Goal: Task Accomplishment & Management: Use online tool/utility

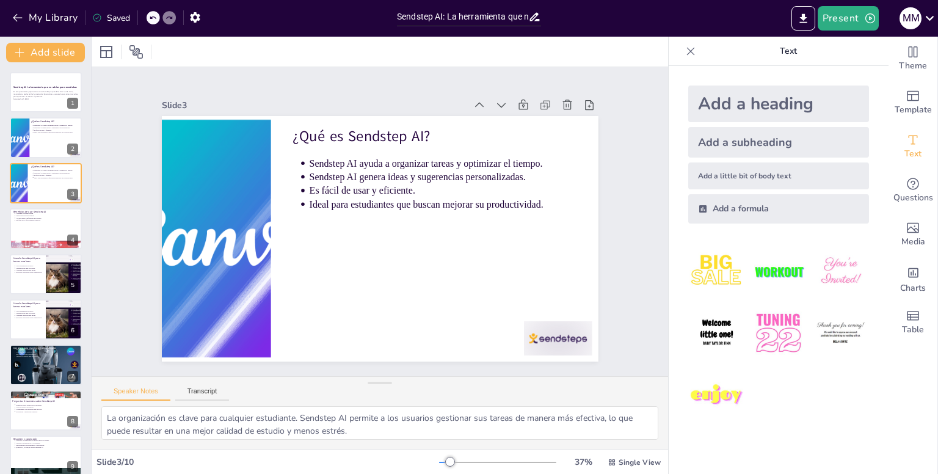
click at [49, 69] on div "Sendstep AI: La herramienta que no sabías que necesitabas En esta presentación,…" at bounding box center [45, 268] width 91 height 412
click at [54, 87] on button at bounding box center [53, 82] width 15 height 15
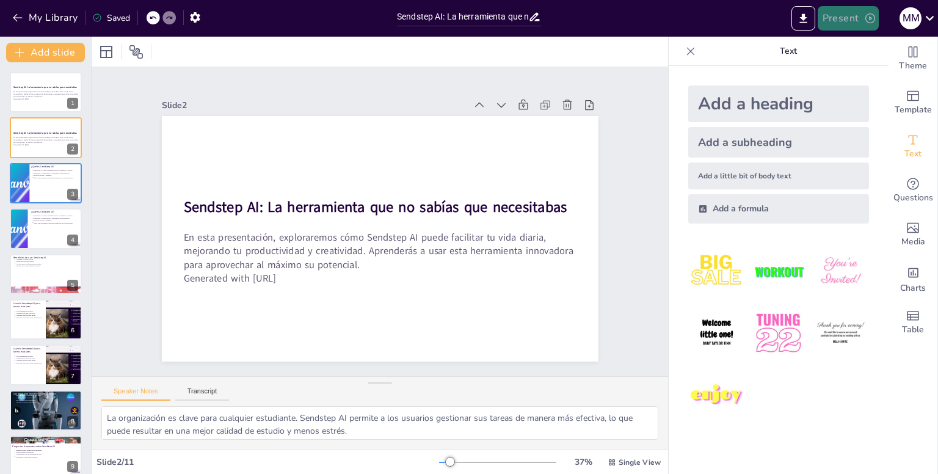
click at [855, 21] on button "Present" at bounding box center [848, 18] width 61 height 24
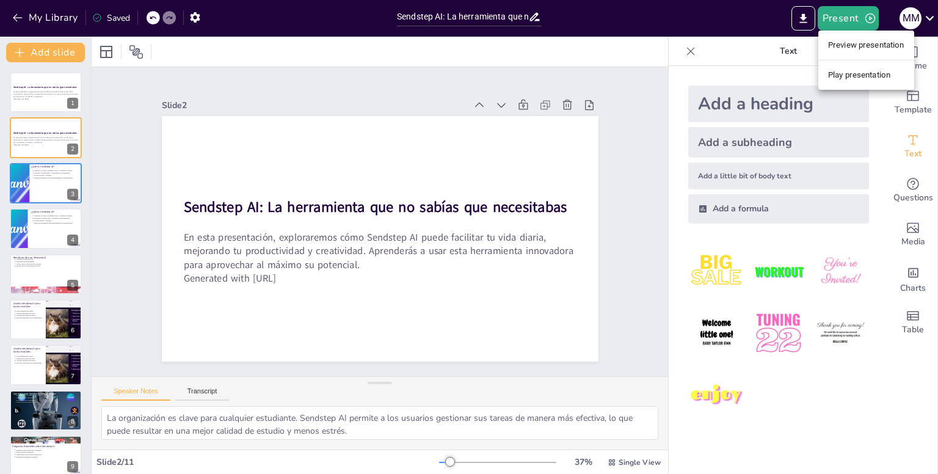
click at [863, 43] on li "Preview presentation" at bounding box center [866, 45] width 96 height 20
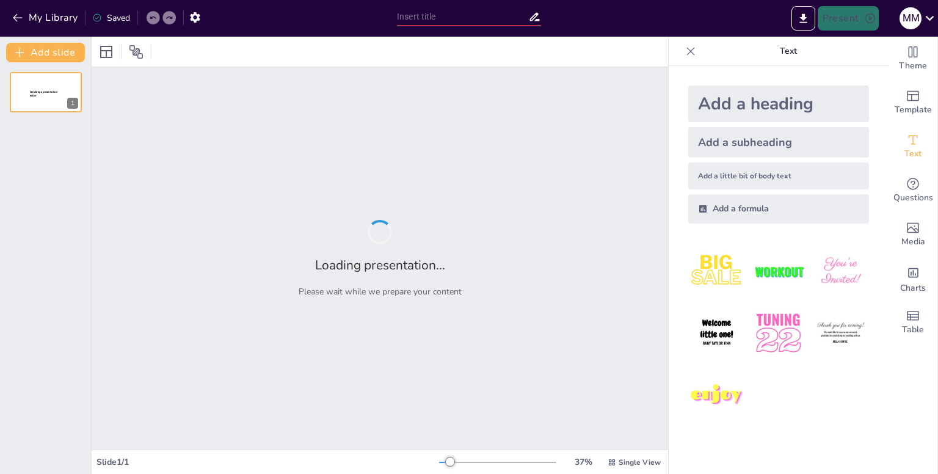
type input "Sendstep AI: La herramienta que no sabías que necesitabas"
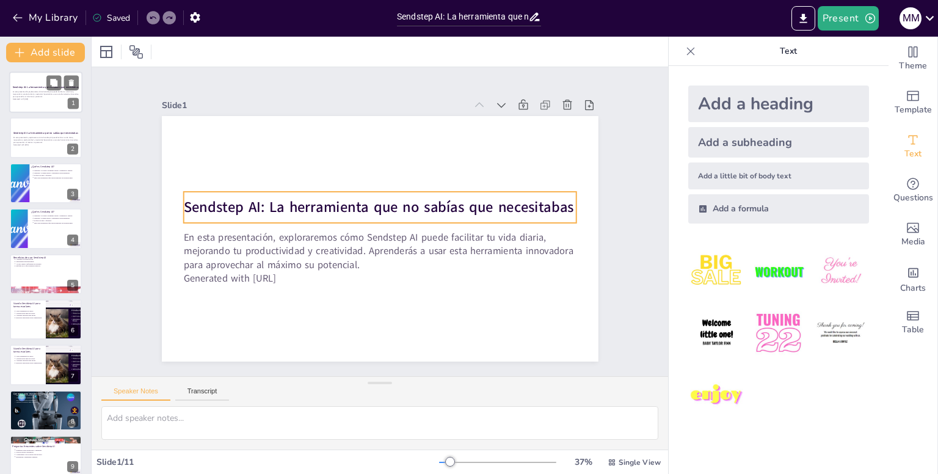
click at [43, 85] on strong "Sendstep AI: La herramienta que no sabías que necesitabas" at bounding box center [46, 86] width 66 height 3
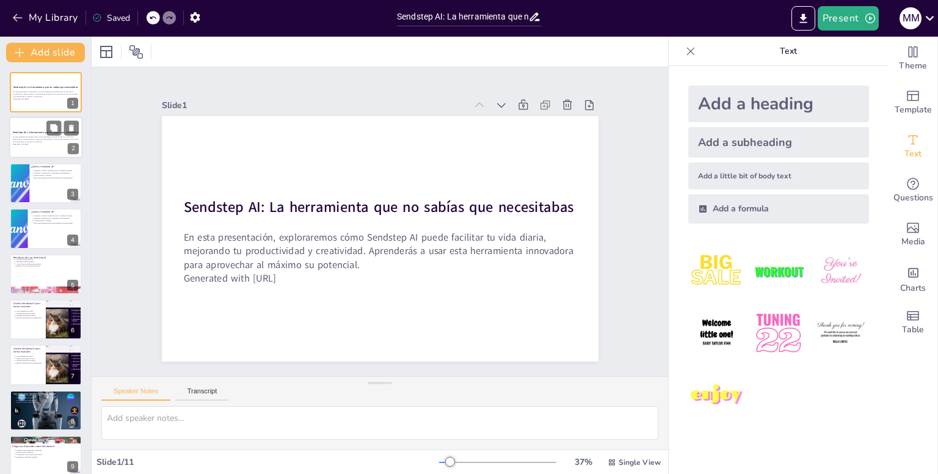
click at [37, 141] on p "En esta presentación, exploraremos cómo Sendstep AI puede facilitar tu vida dia…" at bounding box center [46, 139] width 66 height 7
click at [32, 89] on strong "Sendstep AI: La herramienta que no sabías que necesitabas" at bounding box center [46, 86] width 66 height 3
click at [31, 134] on div "Sendstep AI: La herramienta que no sabías que necesitabas" at bounding box center [46, 132] width 66 height 5
click at [76, 126] on button at bounding box center [71, 128] width 15 height 15
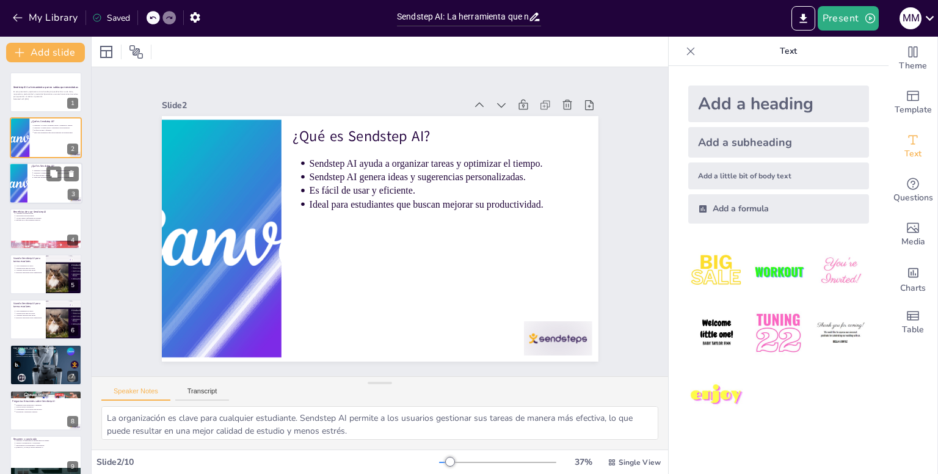
click at [29, 196] on div at bounding box center [45, 183] width 73 height 42
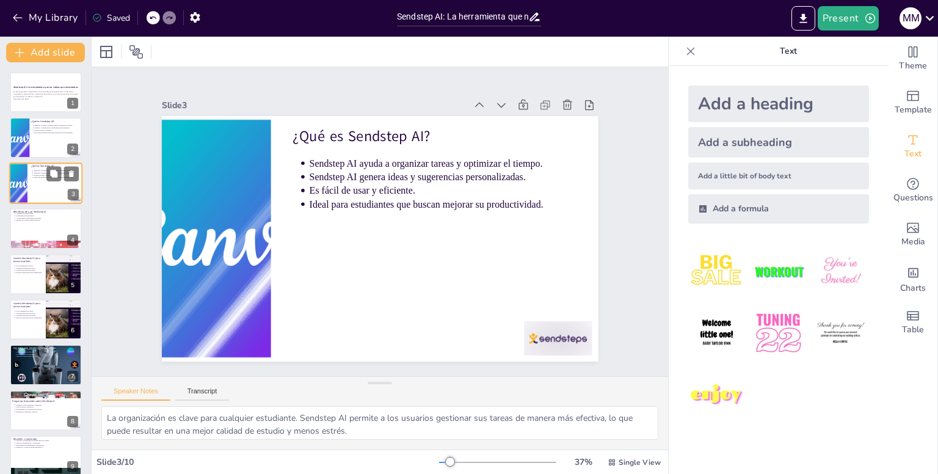
click at [29, 196] on div at bounding box center [45, 183] width 73 height 42
click at [27, 148] on div at bounding box center [18, 138] width 47 height 42
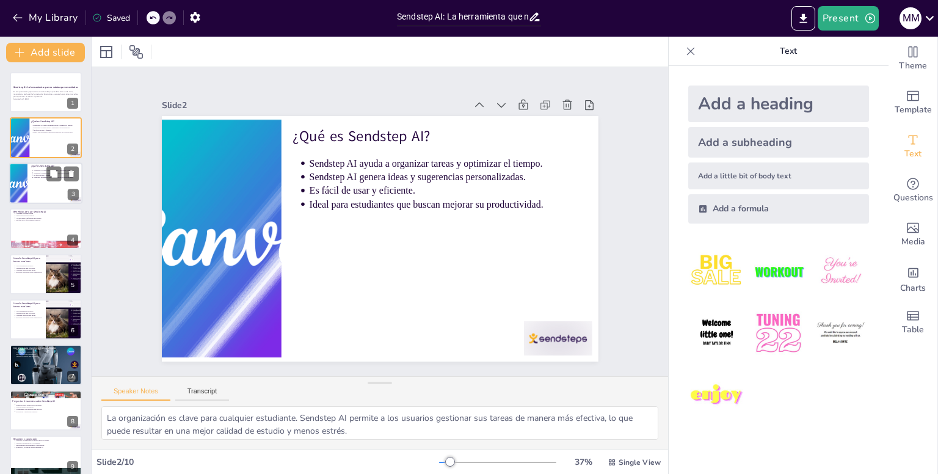
click at [32, 181] on div at bounding box center [45, 183] width 73 height 42
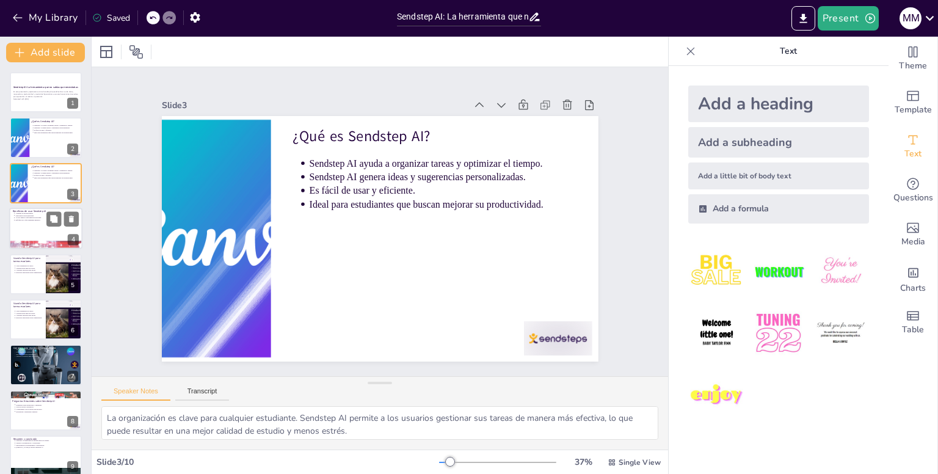
click at [34, 235] on div at bounding box center [45, 229] width 73 height 42
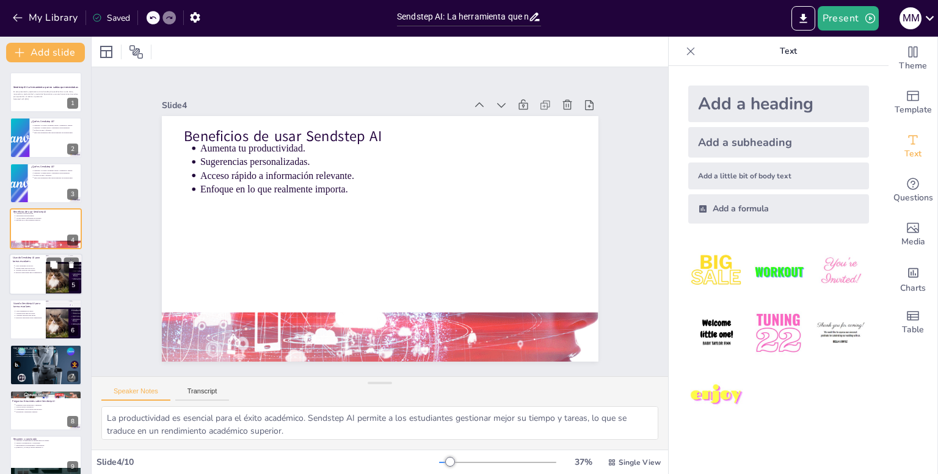
click at [24, 264] on p "Crear resúmenes de textos." at bounding box center [28, 265] width 27 height 2
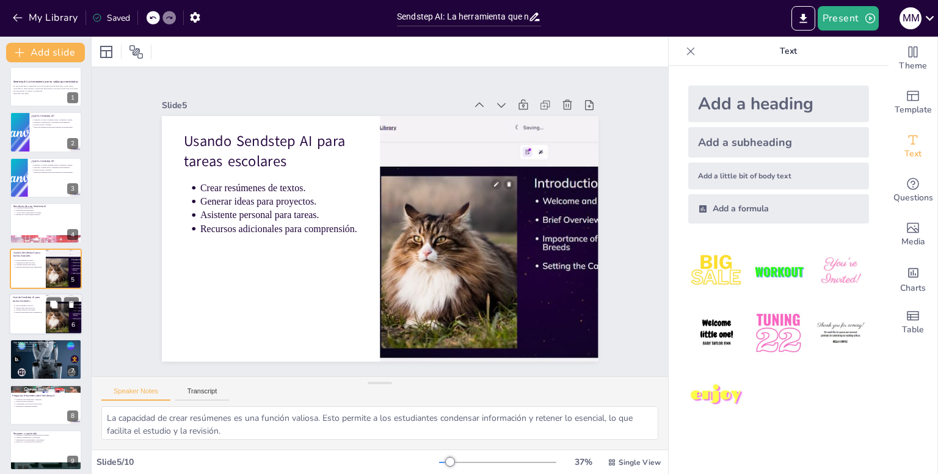
click at [27, 312] on p "Recursos adicionales para comprensión." at bounding box center [28, 312] width 27 height 2
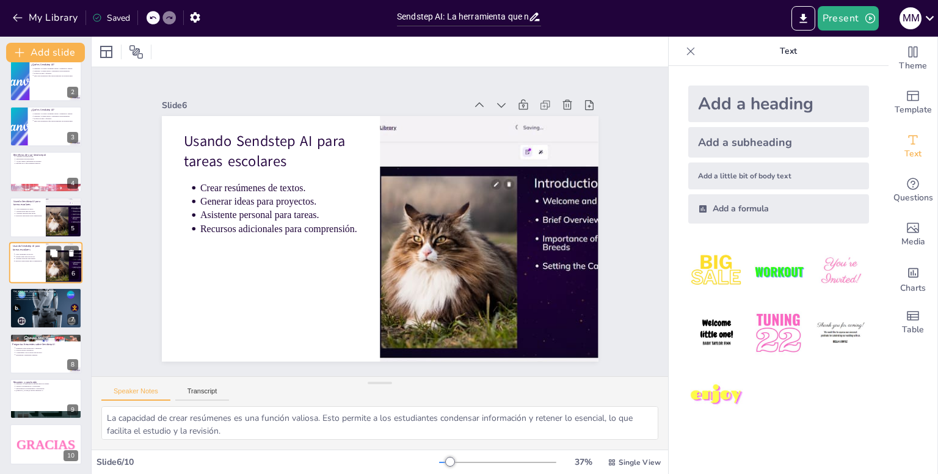
scroll to position [56, 0]
click at [31, 308] on div at bounding box center [45, 308] width 73 height 73
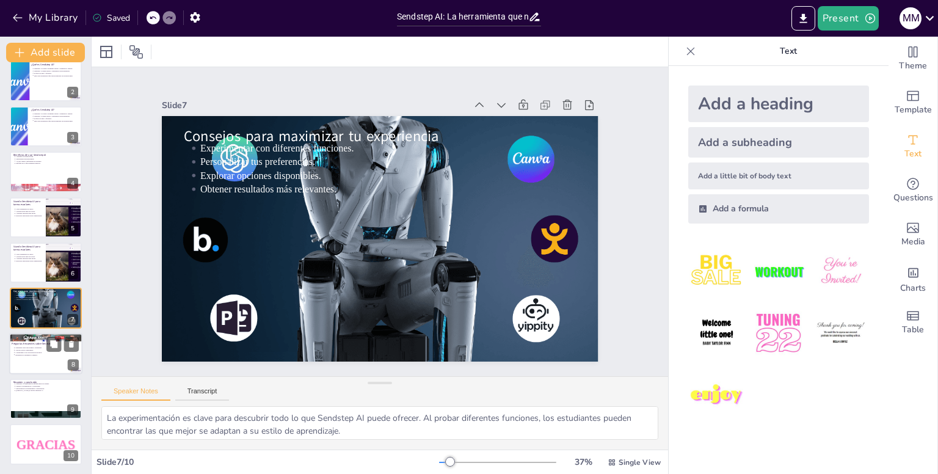
click at [32, 339] on div at bounding box center [45, 337] width 73 height 42
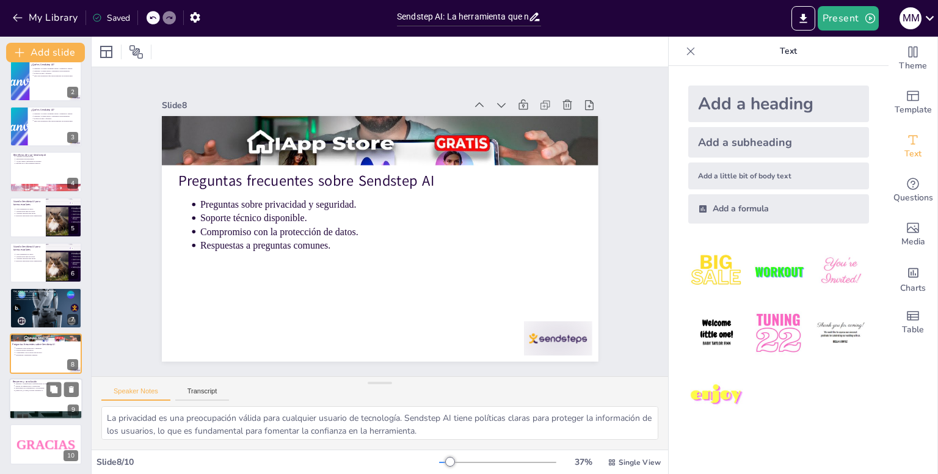
click at [24, 394] on div at bounding box center [45, 399] width 73 height 42
type textarea "La transformación en el enfoque de estudio es un resultado clave del uso de Sen…"
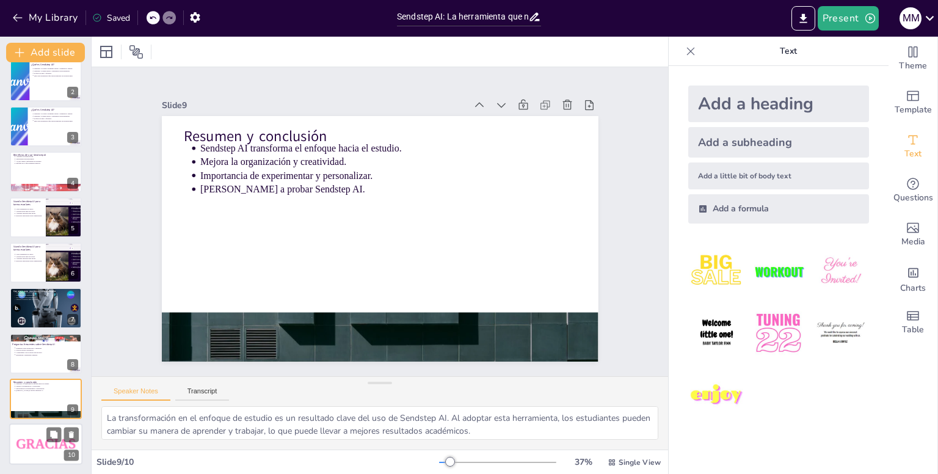
click at [22, 439] on span "GRACIAS" at bounding box center [46, 444] width 60 height 15
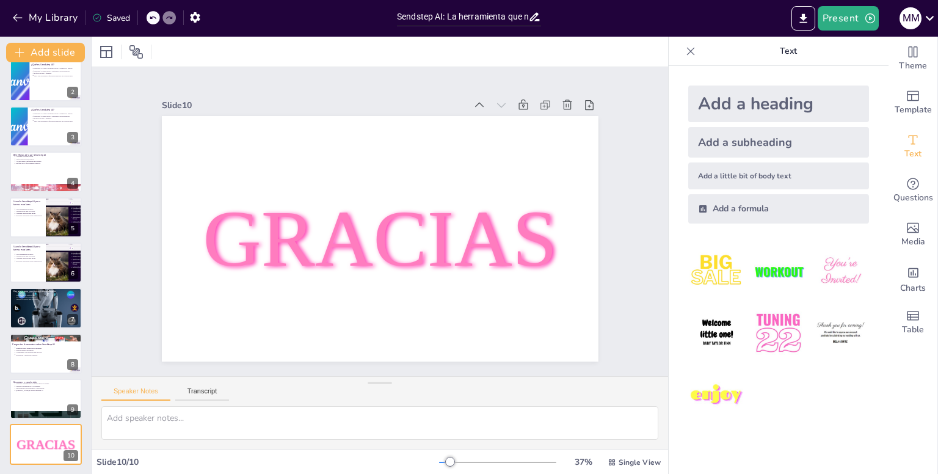
scroll to position [0, 0]
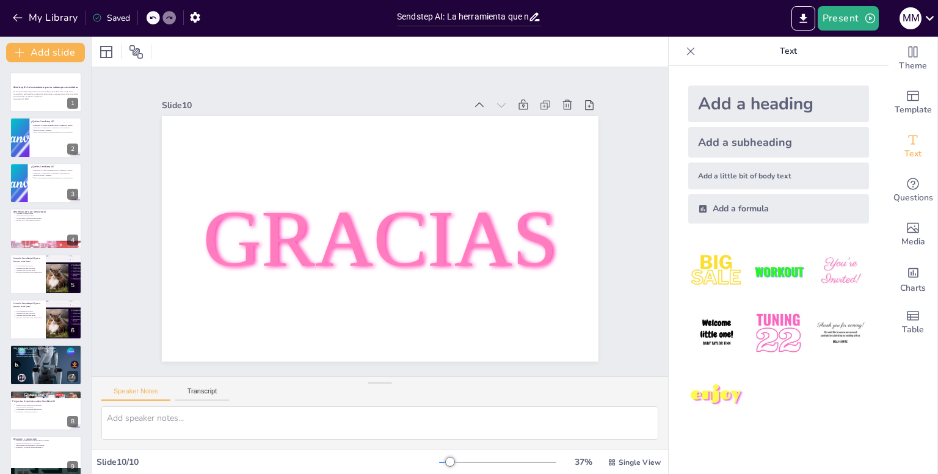
click at [390, 62] on div at bounding box center [380, 52] width 576 height 30
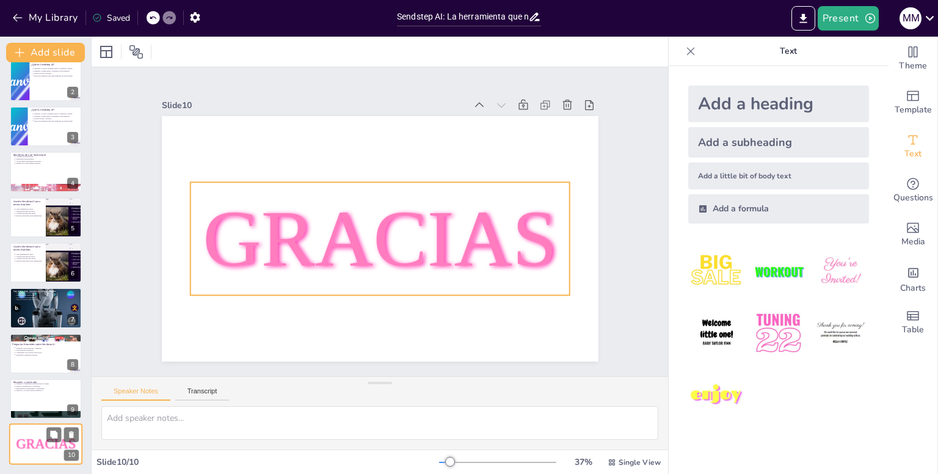
click at [53, 442] on span "GRACIAS" at bounding box center [46, 444] width 60 height 15
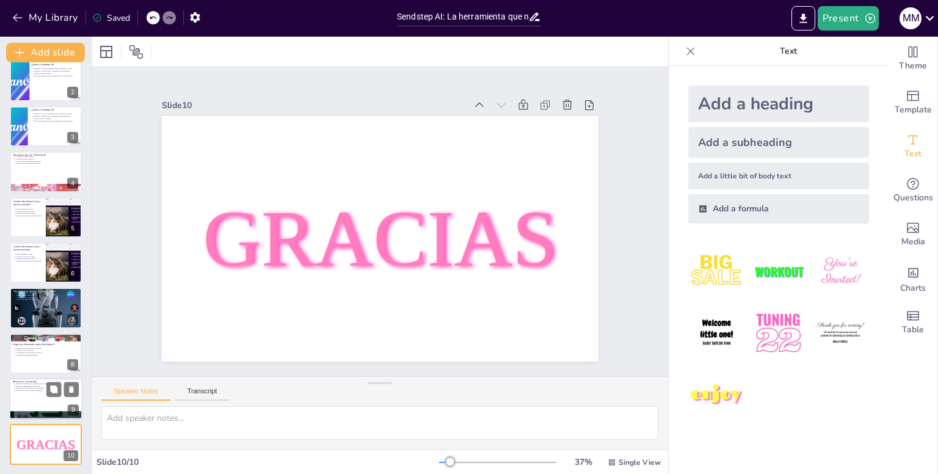
click at [42, 394] on div at bounding box center [45, 399] width 73 height 42
type textarea "La transformación en el enfoque de estudio es un resultado clave del uso de Sen…"
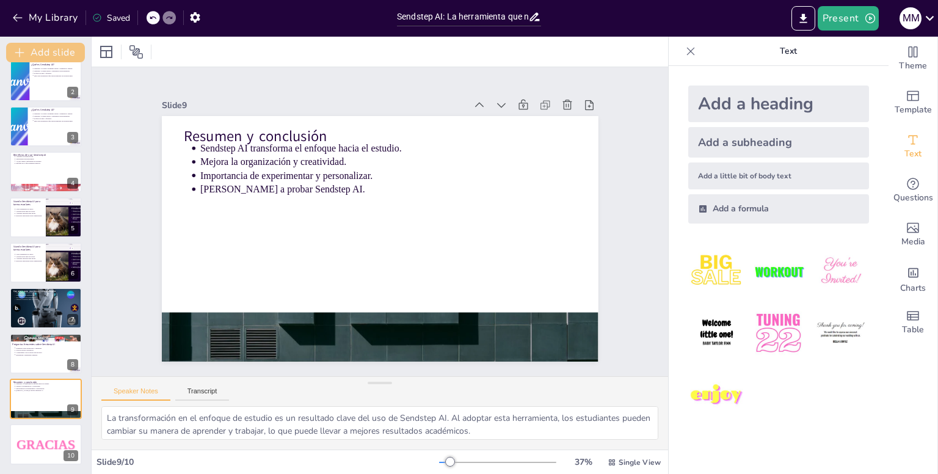
click at [63, 54] on button "Add slide" at bounding box center [45, 53] width 79 height 20
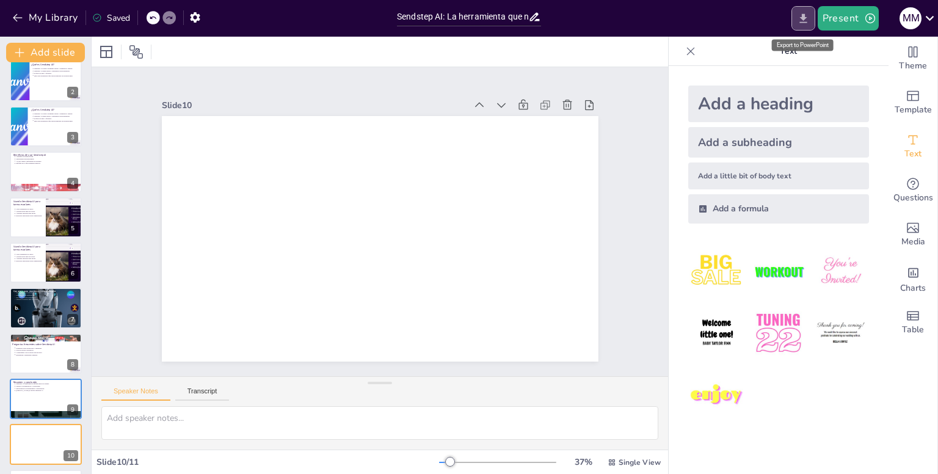
click at [801, 21] on icon "Export to PowerPoint" at bounding box center [803, 18] width 13 height 13
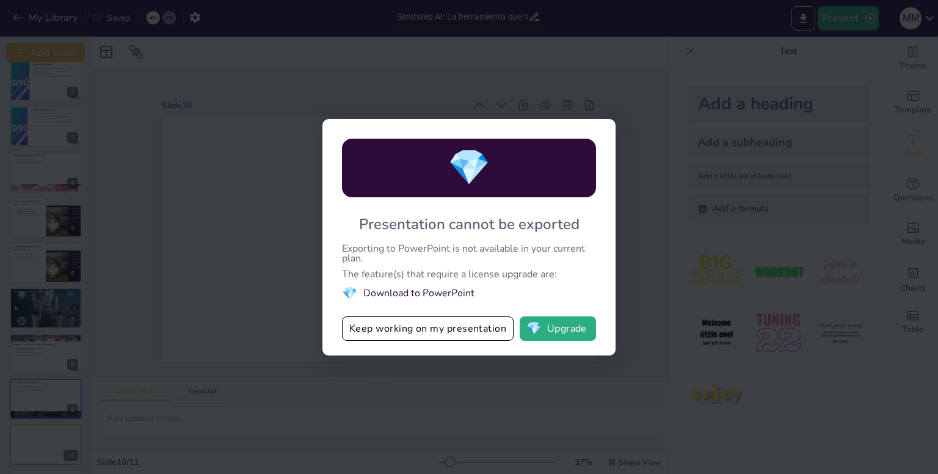
click at [627, 89] on div "💎 Presentation cannot be exported Exporting to PowerPoint is not available in y…" at bounding box center [469, 237] width 938 height 474
click at [478, 338] on button "Keep working on my presentation" at bounding box center [428, 328] width 172 height 24
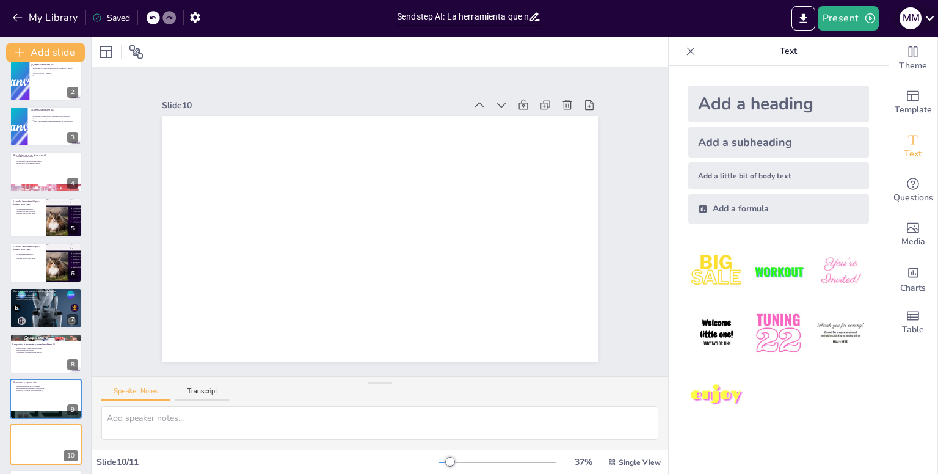
click at [937, 19] on icon at bounding box center [929, 18] width 16 height 16
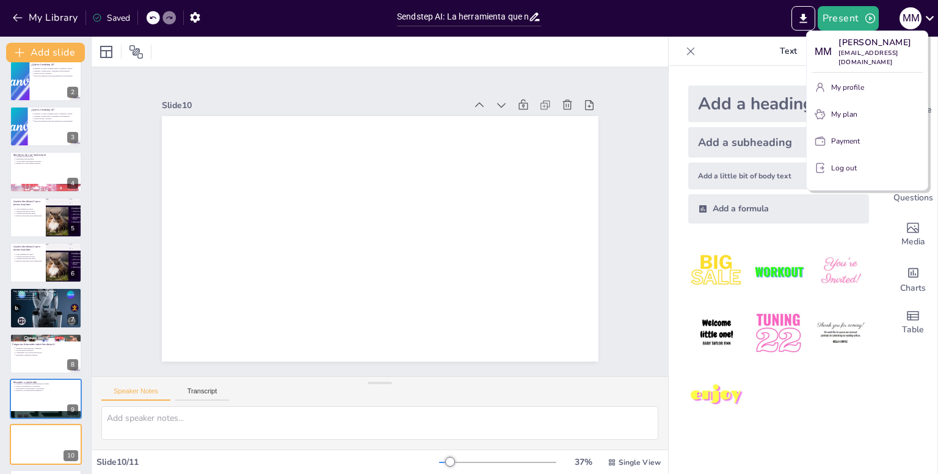
click at [726, 53] on div at bounding box center [469, 237] width 938 height 474
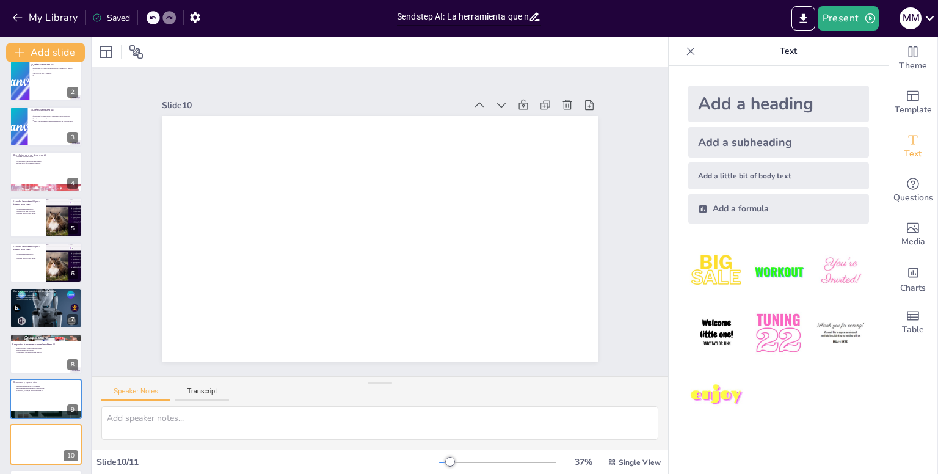
click at [708, 100] on div "Add a heading" at bounding box center [778, 103] width 181 height 37
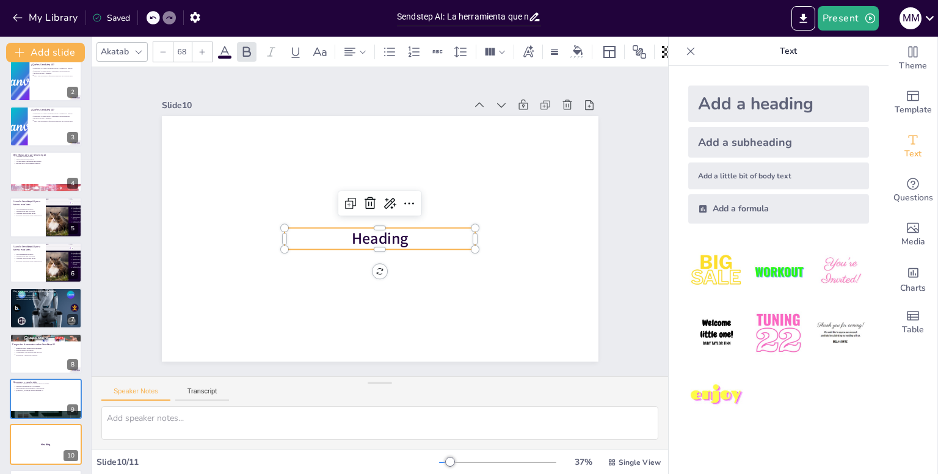
click at [393, 235] on span "Heading" at bounding box center [396, 219] width 27 height 59
click at [393, 235] on span "Heading" at bounding box center [380, 238] width 57 height 21
click at [391, 235] on span "Heading" at bounding box center [366, 212] width 50 height 58
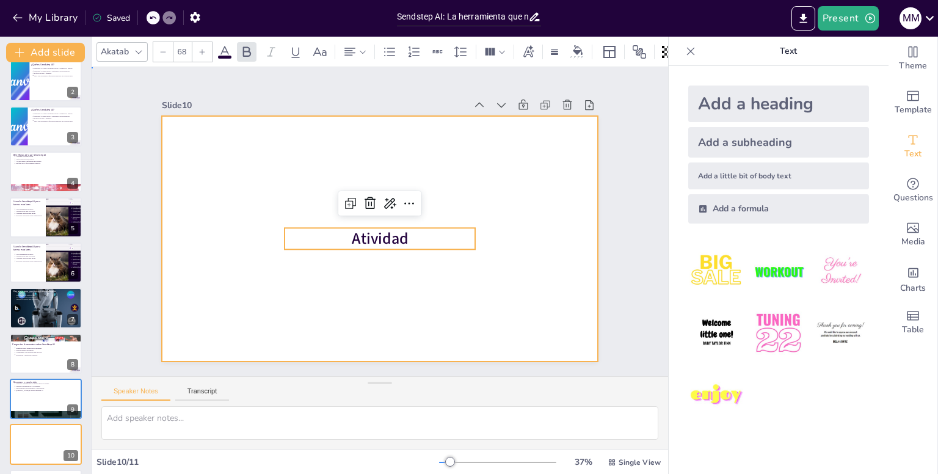
click at [462, 285] on div at bounding box center [369, 235] width 497 height 455
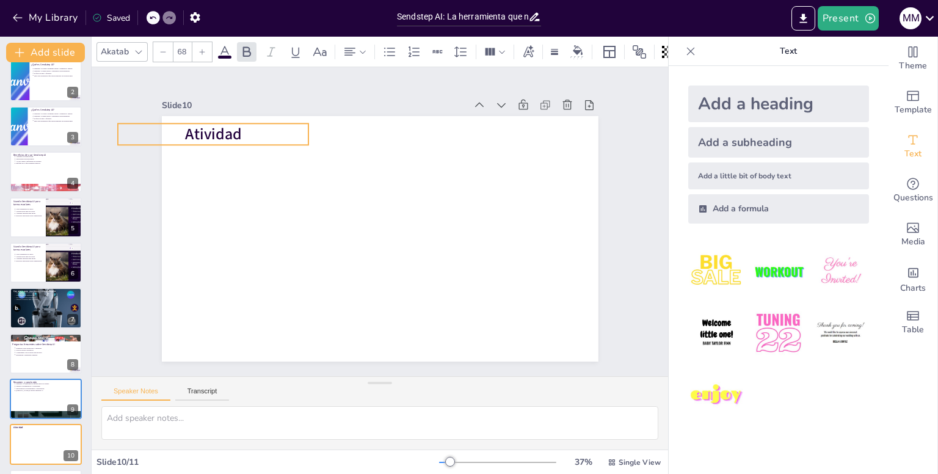
drag, startPoint x: 384, startPoint y: 234, endPoint x: 217, endPoint y: 129, distance: 196.7
click at [217, 118] on span "Atividad" at bounding box center [234, 101] width 59 height 32
click at [931, 24] on icon at bounding box center [929, 18] width 16 height 16
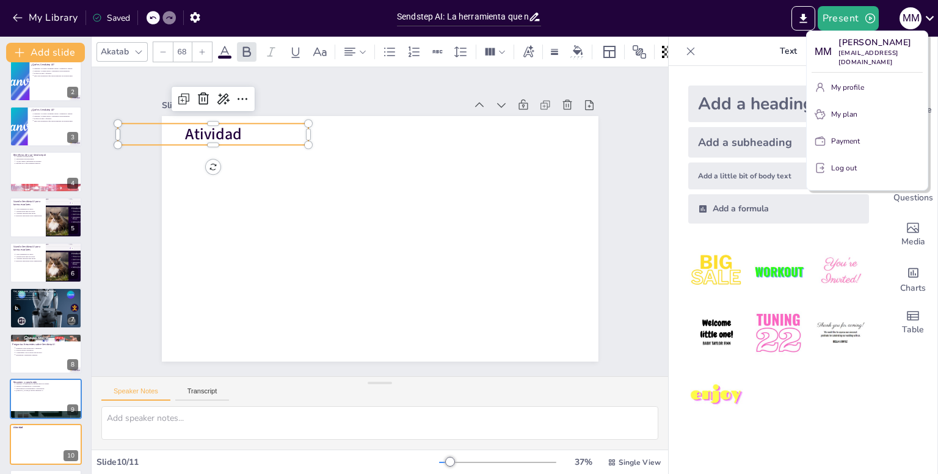
click at [246, 193] on div at bounding box center [469, 237] width 938 height 474
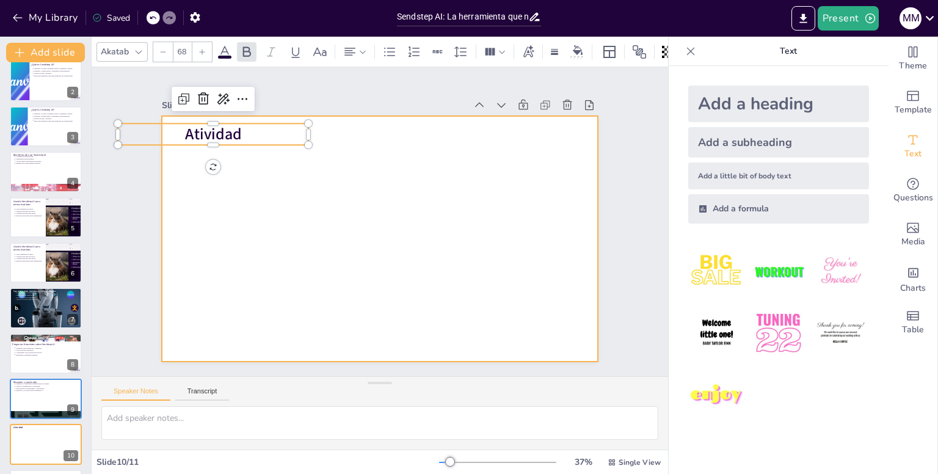
click at [319, 198] on div at bounding box center [364, 216] width 368 height 491
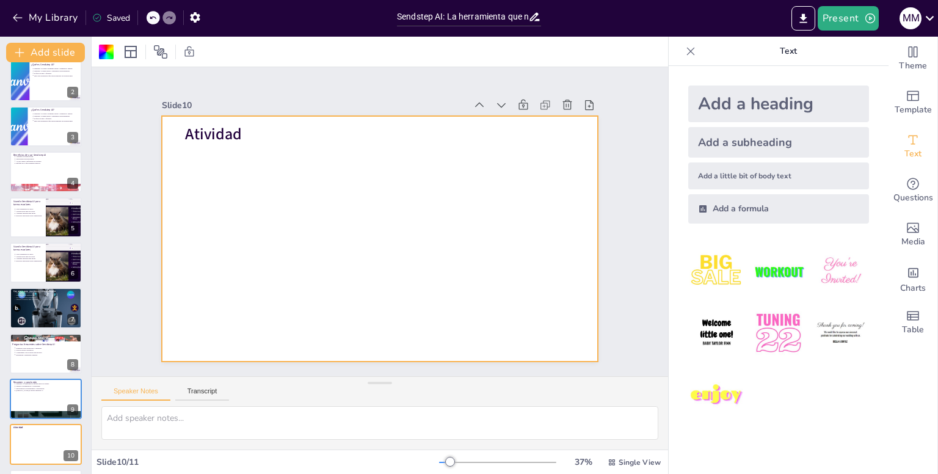
click at [822, 131] on div "Add a subheading" at bounding box center [778, 142] width 181 height 31
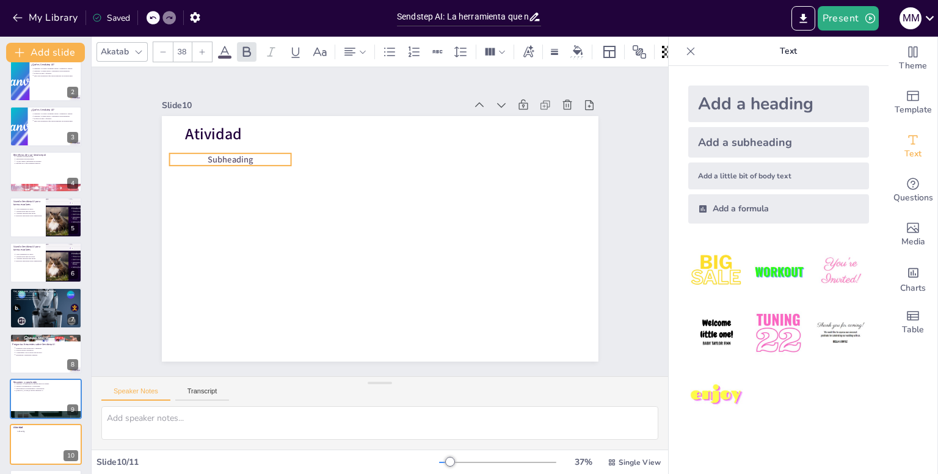
drag, startPoint x: 400, startPoint y: 233, endPoint x: 250, endPoint y: 153, distance: 169.3
click at [460, 153] on p "Subheading" at bounding box center [484, 99] width 49 height 120
click at [346, 118] on p "Subheading" at bounding box center [376, 60] width 60 height 116
click at [245, 129] on p "Subheading" at bounding box center [282, 92] width 112 height 71
click at [245, 124] on p "Subheading" at bounding box center [295, 83] width 106 height 81
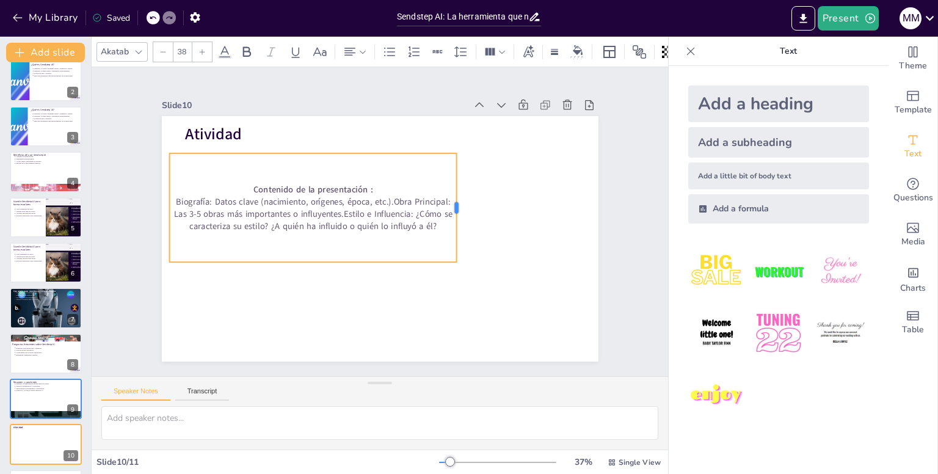
drag, startPoint x: 286, startPoint y: 203, endPoint x: 453, endPoint y: 181, distance: 168.7
click at [453, 181] on div at bounding box center [462, 216] width 21 height 109
click at [242, 177] on div "Contenido de la presentación : Biografía: Datos clave (nacimiento, orígenes, ép…" at bounding box center [325, 182] width 308 height 217
click at [244, 186] on p "Contenido de la presentación :" at bounding box center [326, 170] width 278 height 101
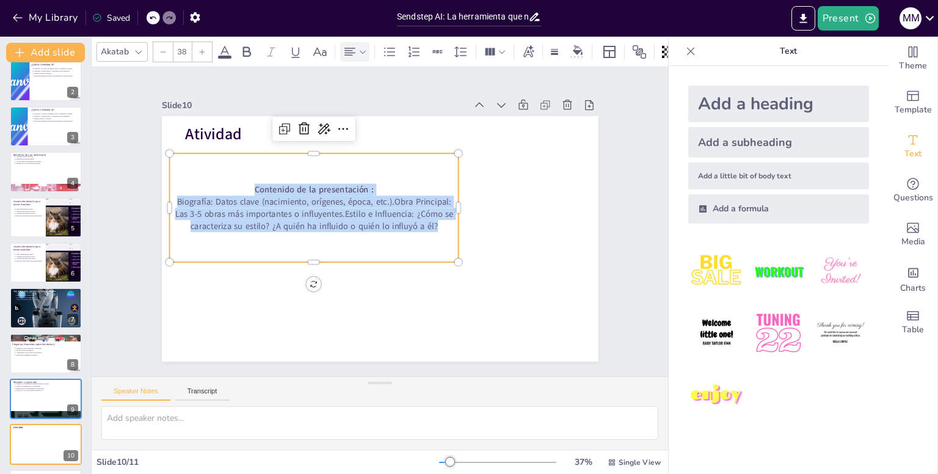
click at [347, 45] on icon at bounding box center [350, 52] width 15 height 15
click at [359, 89] on icon at bounding box center [354, 88] width 11 height 8
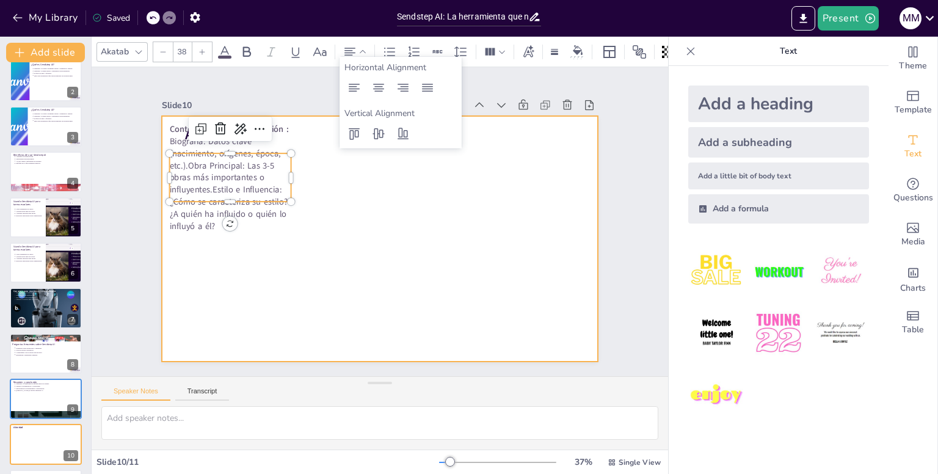
click at [349, 220] on div at bounding box center [378, 238] width 460 height 289
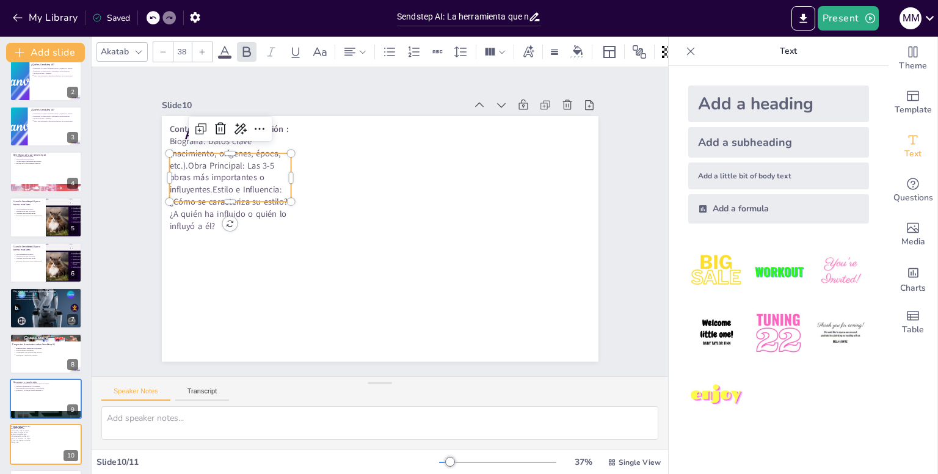
click at [314, 306] on p "Biografía: Datos clave (nacimiento, orígenes, época, etc.).Obra Principal: Las …" at bounding box center [374, 375] width 120 height 139
click at [239, 204] on p "Biografía: Datos clave (nacimiento, orígenes, época, etc.).Obra Principal: Las …" at bounding box center [249, 138] width 146 height 129
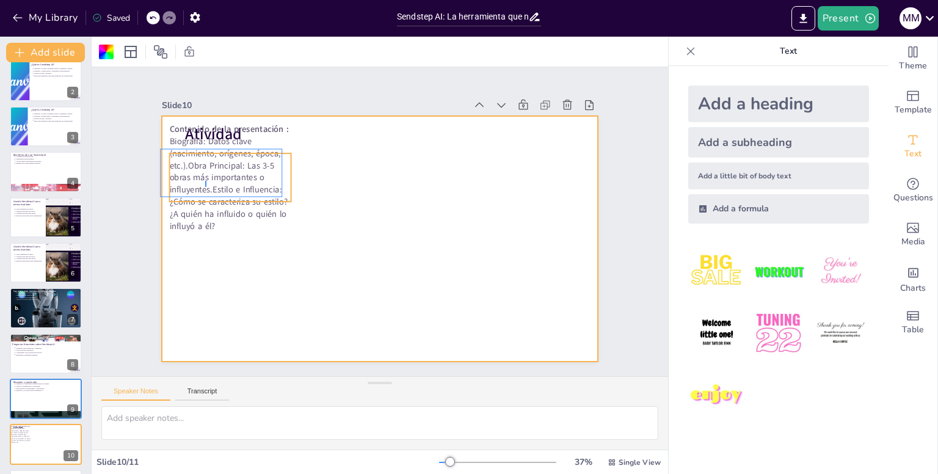
click at [379, 142] on p "Biografía: Datos clave (nacimiento, orígenes, época, etc.).Obra Principal: Las …" at bounding box center [433, 76] width 109 height 131
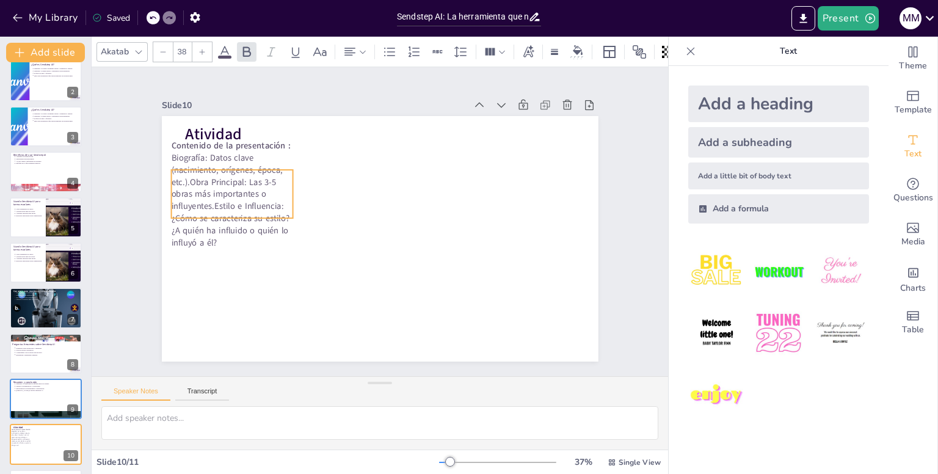
drag, startPoint x: 208, startPoint y: 176, endPoint x: 209, endPoint y: 192, distance: 16.0
click at [381, 161] on p "Biografía: Datos clave (nacimiento, orígenes, época, etc.).Obra Principal: Las …" at bounding box center [445, 88] width 129 height 146
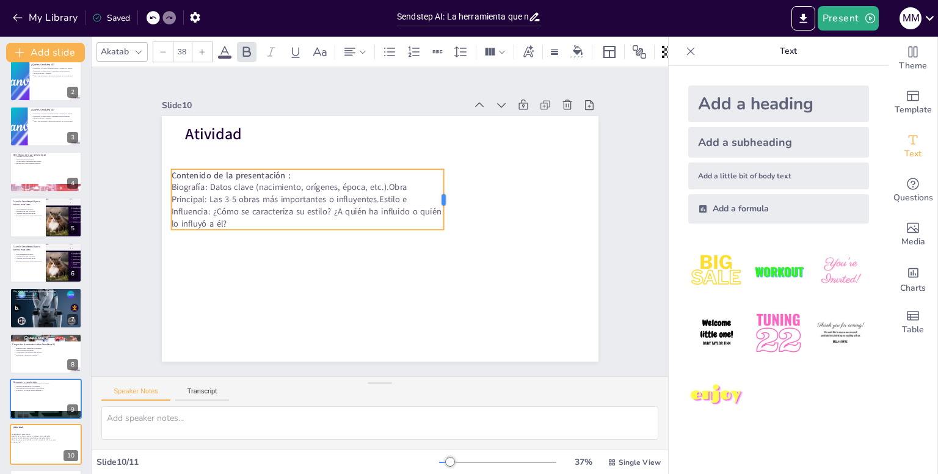
drag, startPoint x: 286, startPoint y: 189, endPoint x: 444, endPoint y: 189, distance: 158.1
click at [425, 285] on div at bounding box center [394, 293] width 61 height 16
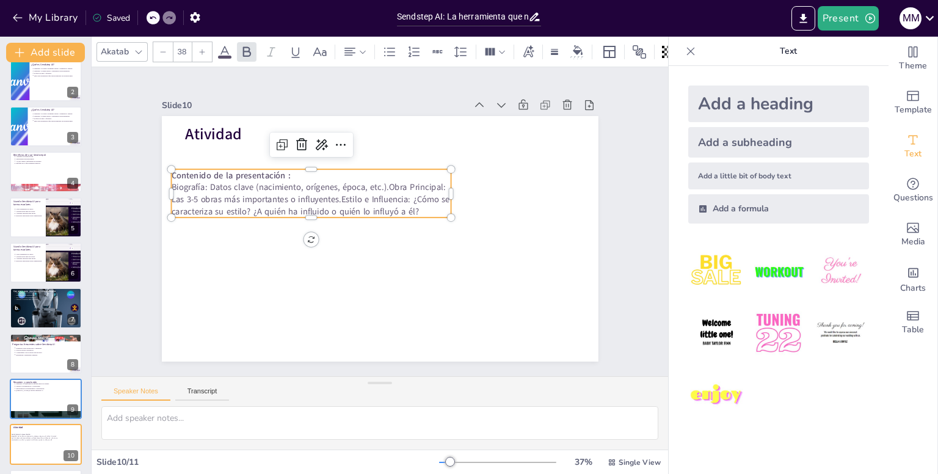
click at [324, 225] on div at bounding box center [392, 233] width 474 height 488
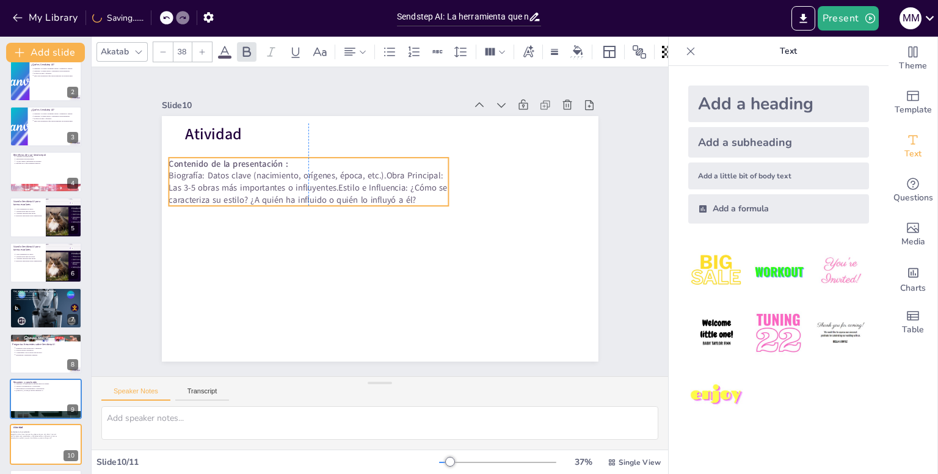
drag, startPoint x: 308, startPoint y: 192, endPoint x: 308, endPoint y: 180, distance: 12.2
click at [308, 180] on p "Biografía: Datos clave (nacimiento, orígenes, época, etc.).Obra Principal: Las …" at bounding box center [381, 142] width 147 height 270
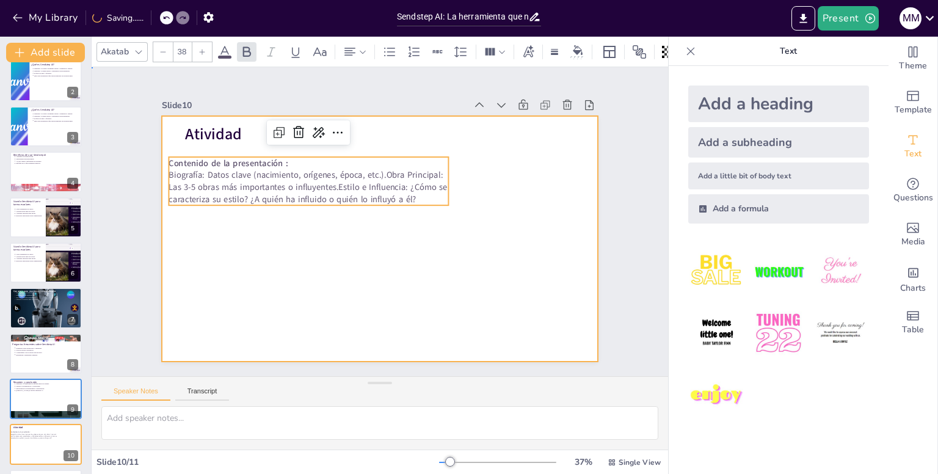
click at [550, 164] on div at bounding box center [365, 230] width 431 height 501
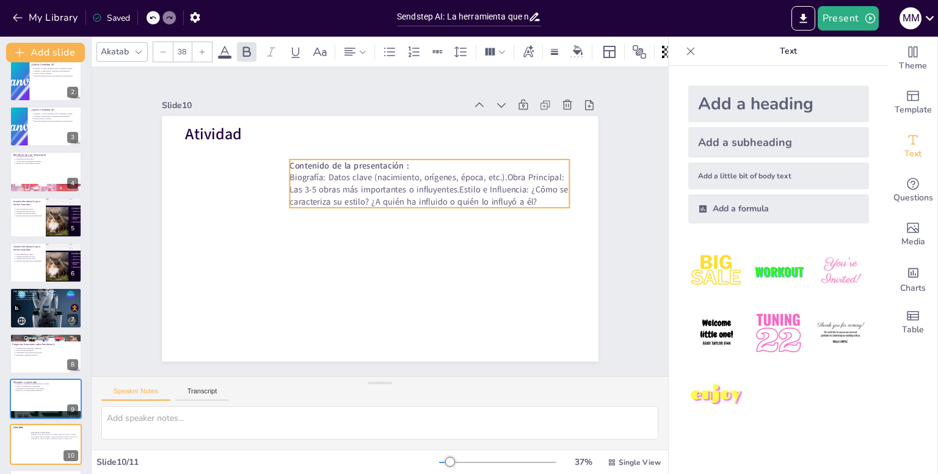
drag, startPoint x: 272, startPoint y: 173, endPoint x: 393, endPoint y: 175, distance: 120.9
click at [393, 175] on p "Biografía: Datos clave (nacimiento, orígenes, época, etc.).Obra Principal: Las …" at bounding box center [437, 237] width 214 height 233
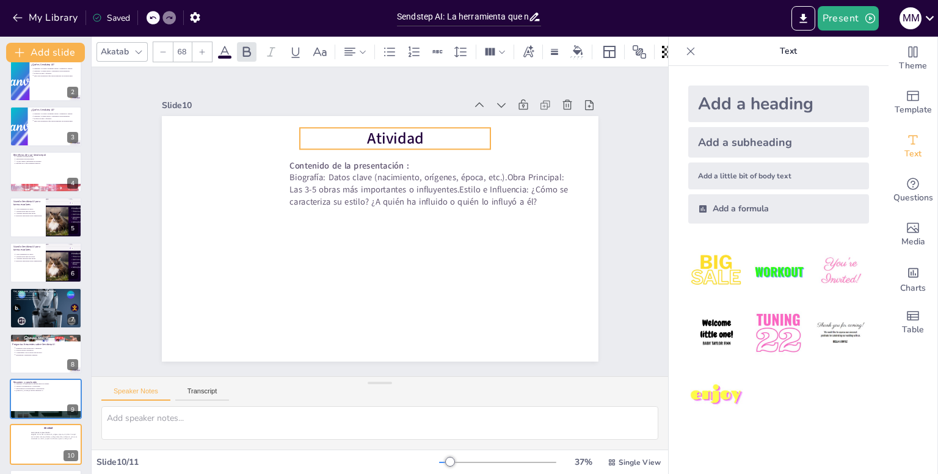
drag, startPoint x: 200, startPoint y: 133, endPoint x: 382, endPoint y: 137, distance: 182.6
click at [436, 164] on span "Atividad" at bounding box center [459, 193] width 46 height 59
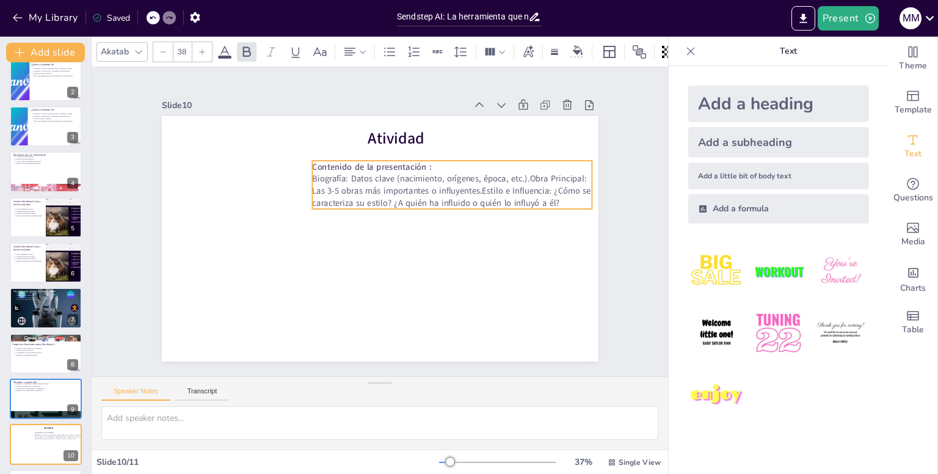
drag, startPoint x: 313, startPoint y: 161, endPoint x: 336, endPoint y: 162, distance: 22.6
click at [336, 245] on span "Contenido de la presentación :" at bounding box center [365, 274] width 114 height 59
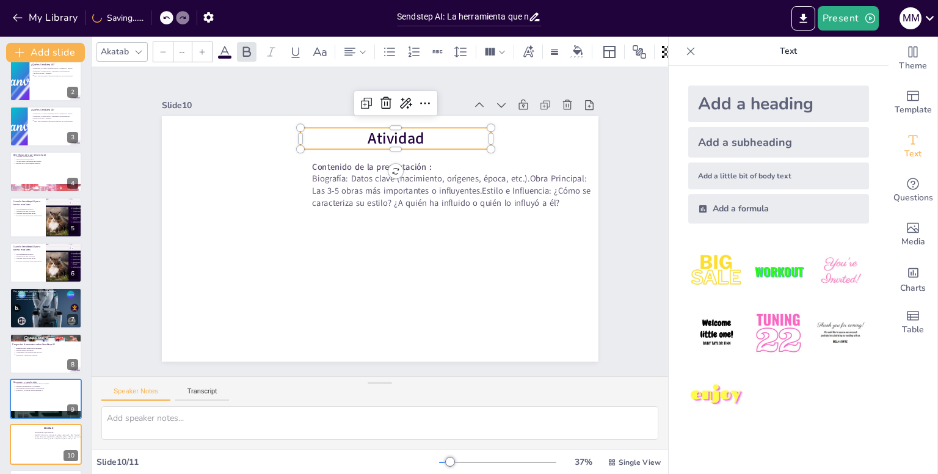
type input "68"
click at [402, 135] on p "Atividad" at bounding box center [459, 194] width 114 height 176
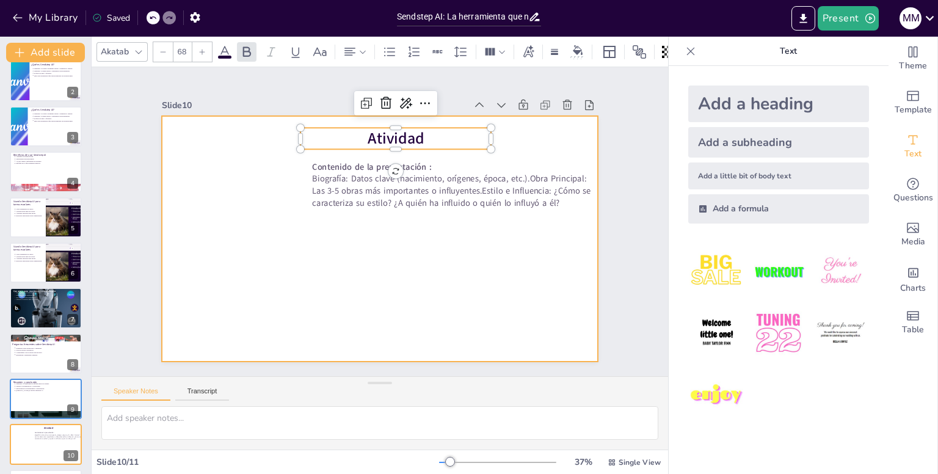
click at [222, 159] on div at bounding box center [391, 209] width 488 height 474
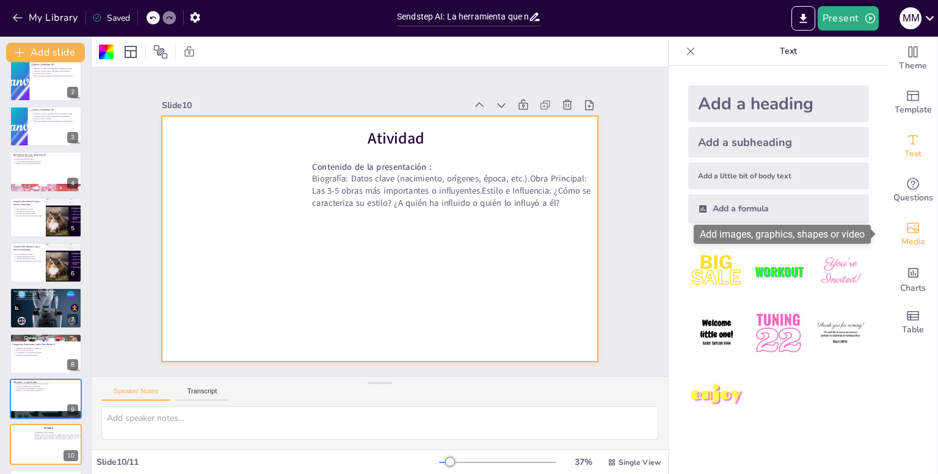
click at [918, 230] on div "Media" at bounding box center [912, 234] width 49 height 44
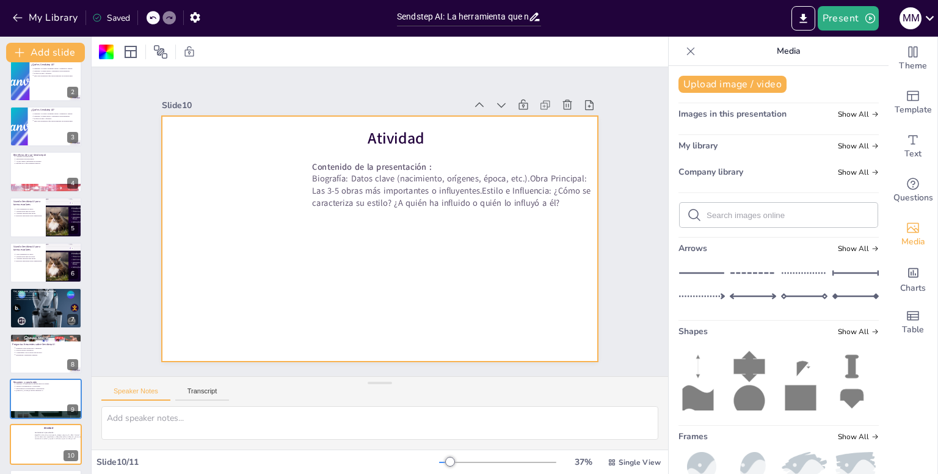
scroll to position [10, 0]
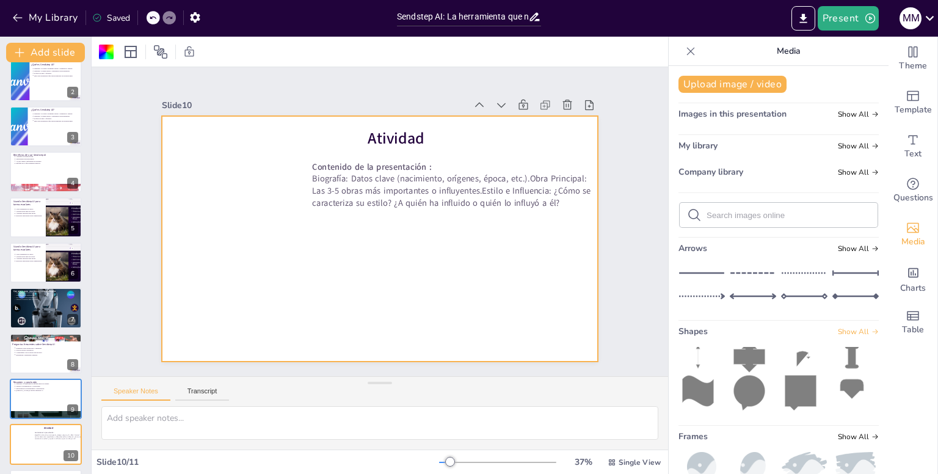
click at [838, 329] on span "Show All" at bounding box center [858, 331] width 41 height 9
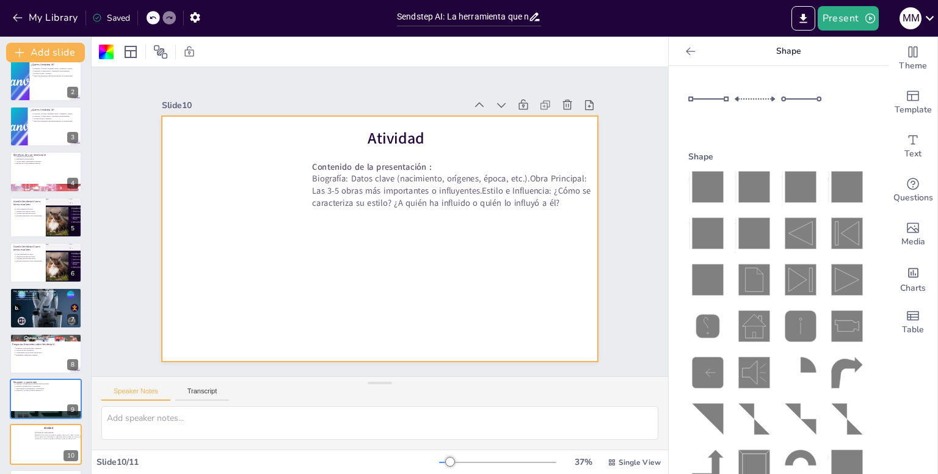
scroll to position [161, 0]
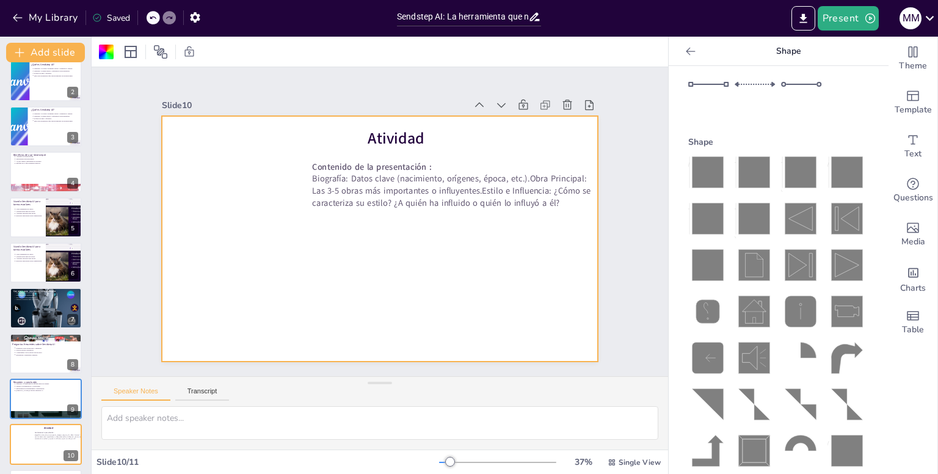
click at [694, 269] on icon at bounding box center [707, 265] width 31 height 31
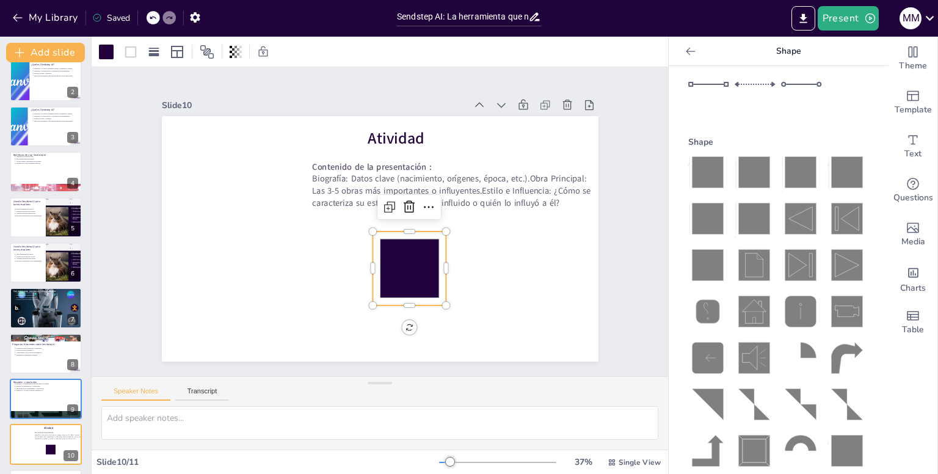
drag, startPoint x: 405, startPoint y: 257, endPoint x: 359, endPoint y: 259, distance: 46.4
click at [359, 259] on icon at bounding box center [382, 276] width 81 height 81
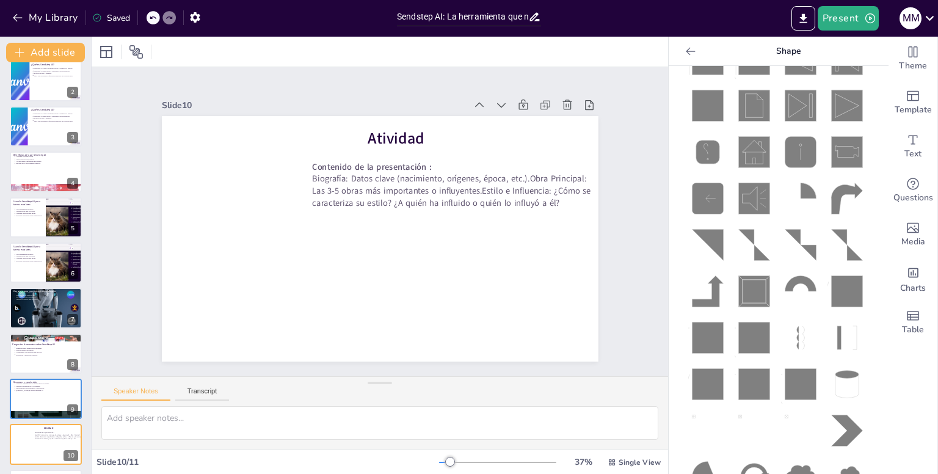
scroll to position [0, 0]
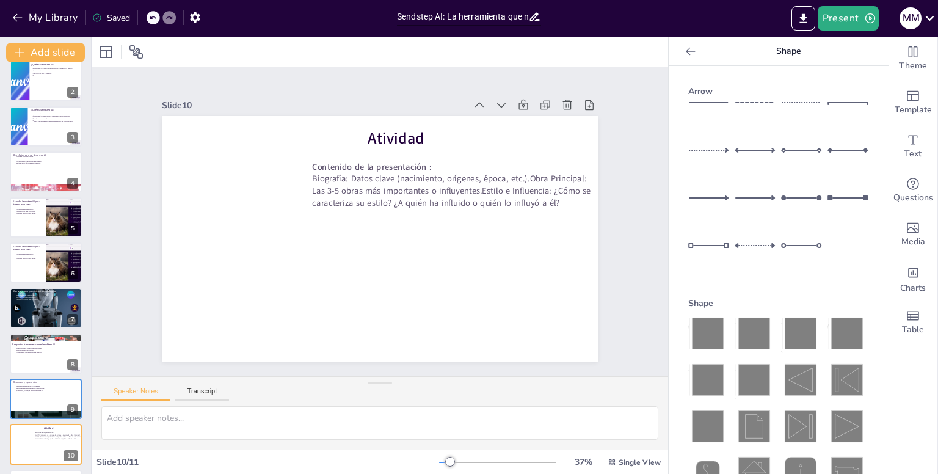
click at [684, 53] on icon at bounding box center [690, 51] width 12 height 12
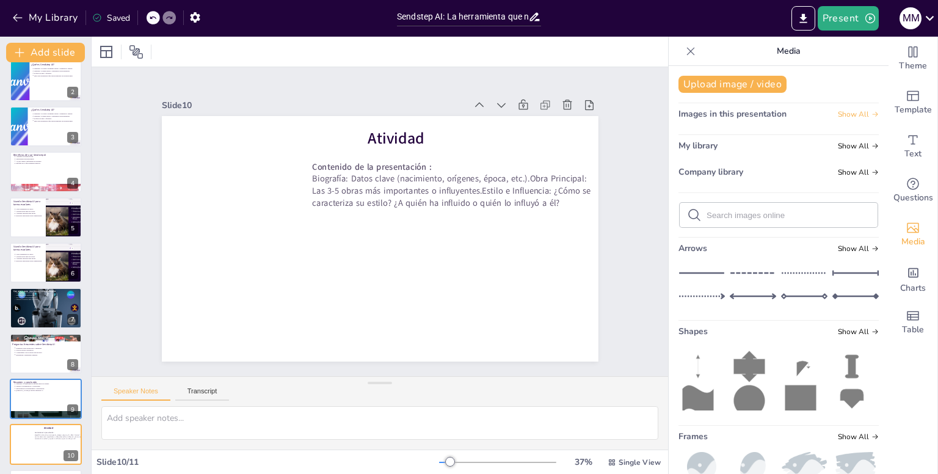
click at [851, 114] on span "Show All" at bounding box center [858, 114] width 41 height 9
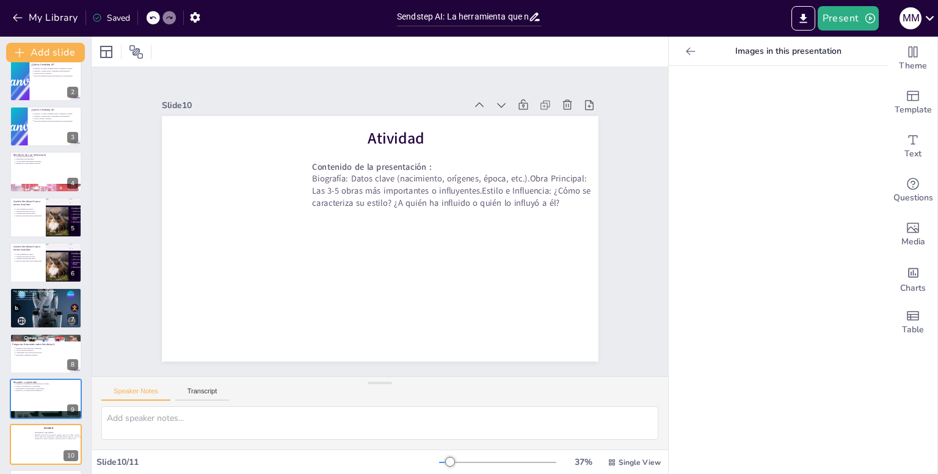
click at [684, 53] on icon at bounding box center [690, 51] width 12 height 12
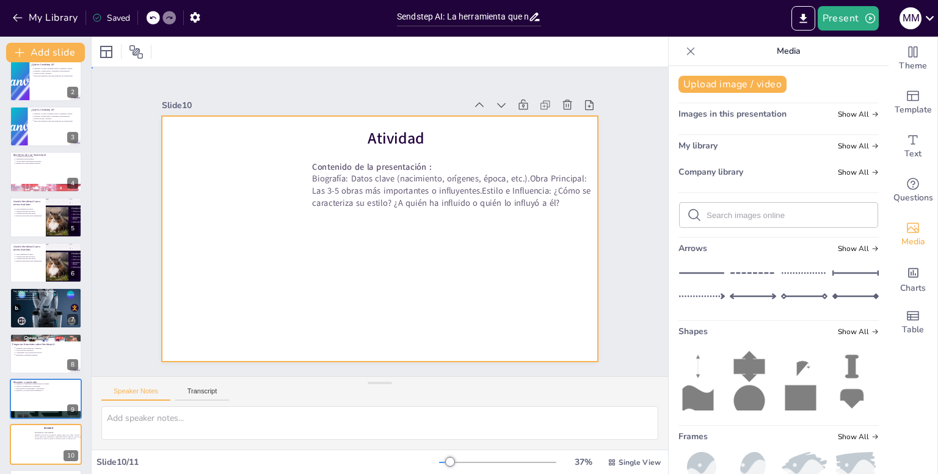
click at [386, 291] on div at bounding box center [368, 209] width 488 height 474
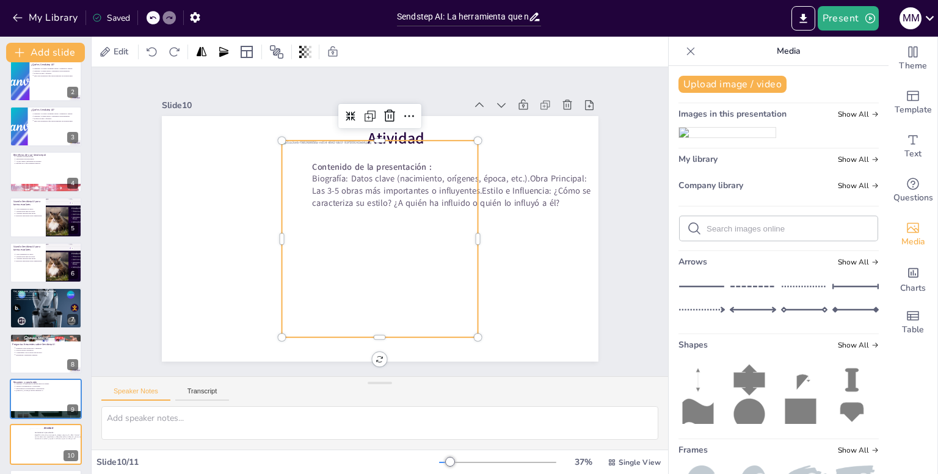
click at [369, 137] on div at bounding box center [371, 237] width 268 height 268
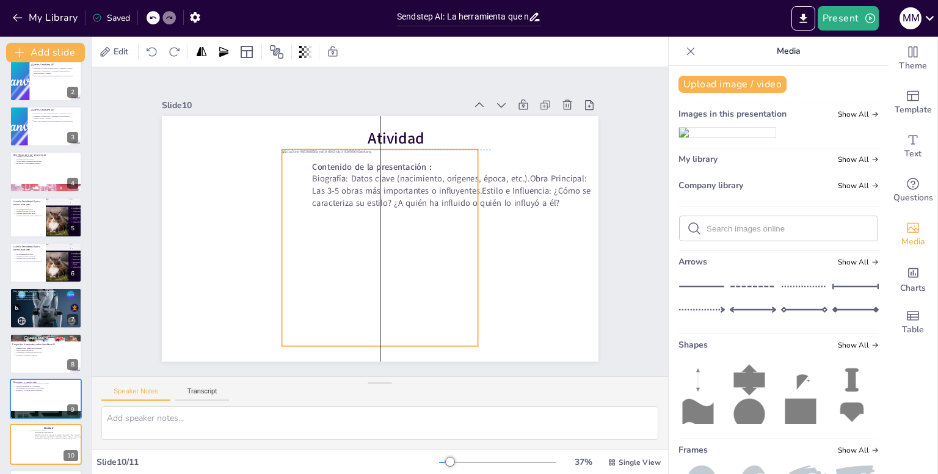
drag, startPoint x: 369, startPoint y: 136, endPoint x: 370, endPoint y: 147, distance: 11.0
click at [370, 147] on div at bounding box center [368, 197] width 259 height 259
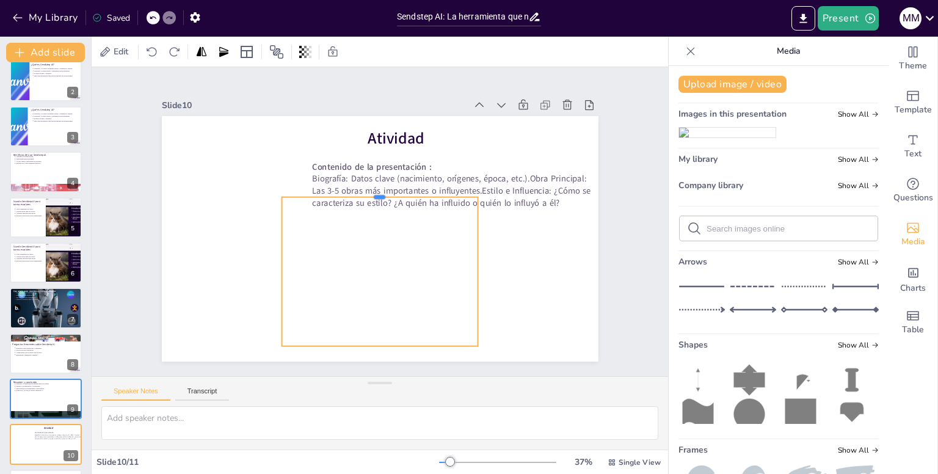
drag, startPoint x: 370, startPoint y: 143, endPoint x: 365, endPoint y: 190, distance: 47.9
click at [365, 190] on div at bounding box center [399, 243] width 153 height 139
click at [273, 254] on div at bounding box center [395, 200] width 274 height 274
drag, startPoint x: 270, startPoint y: 267, endPoint x: 322, endPoint y: 263, distance: 52.7
click at [344, 214] on div at bounding box center [391, 152] width 95 height 126
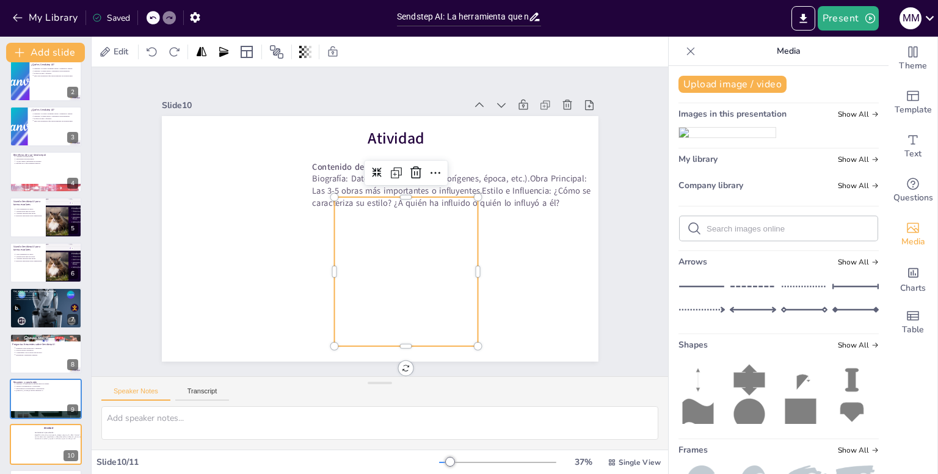
click at [467, 263] on div at bounding box center [401, 237] width 274 height 274
drag, startPoint x: 473, startPoint y: 264, endPoint x: 418, endPoint y: 267, distance: 54.4
click at [346, 262] on div at bounding box center [319, 189] width 56 height 145
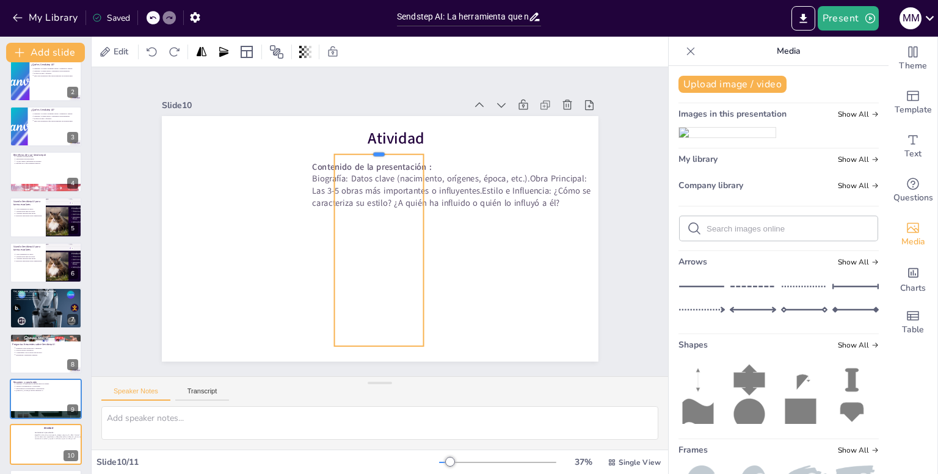
drag, startPoint x: 368, startPoint y: 191, endPoint x: 366, endPoint y: 148, distance: 42.8
click at [343, 148] on div at bounding box center [316, 186] width 53 height 82
click at [415, 245] on div at bounding box center [329, 252] width 171 height 104
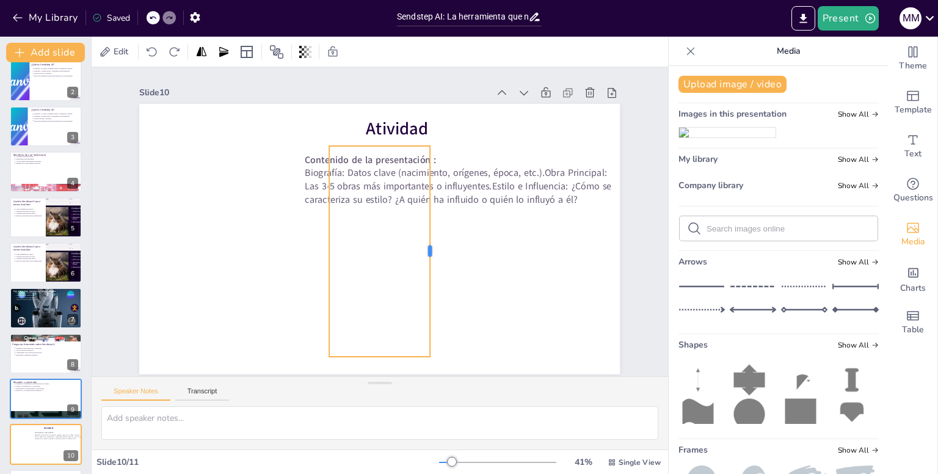
click at [422, 250] on div at bounding box center [442, 219] width 114 height 187
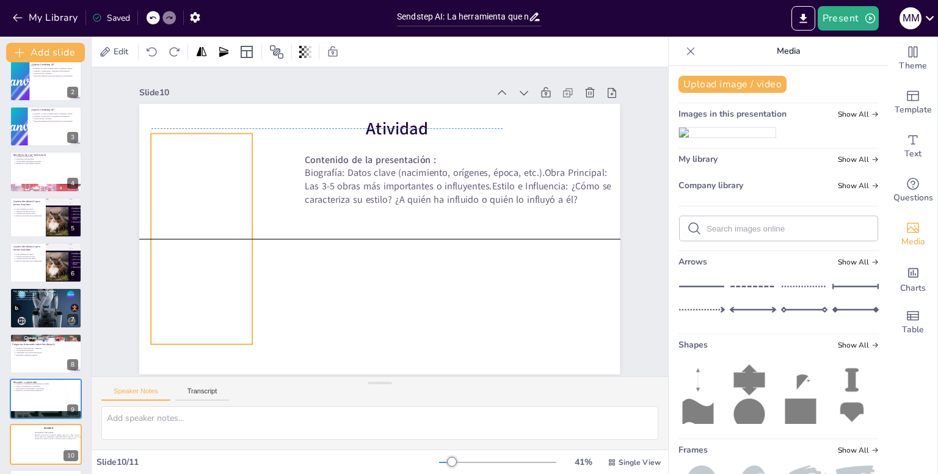
drag, startPoint x: 374, startPoint y: 238, endPoint x: 195, endPoint y: 221, distance: 179.7
click at [195, 221] on div at bounding box center [218, 145] width 296 height 296
click at [155, 386] on div "Speaker Notes Transcript" at bounding box center [380, 391] width 576 height 29
click at [301, 136] on div at bounding box center [401, 99] width 201 height 74
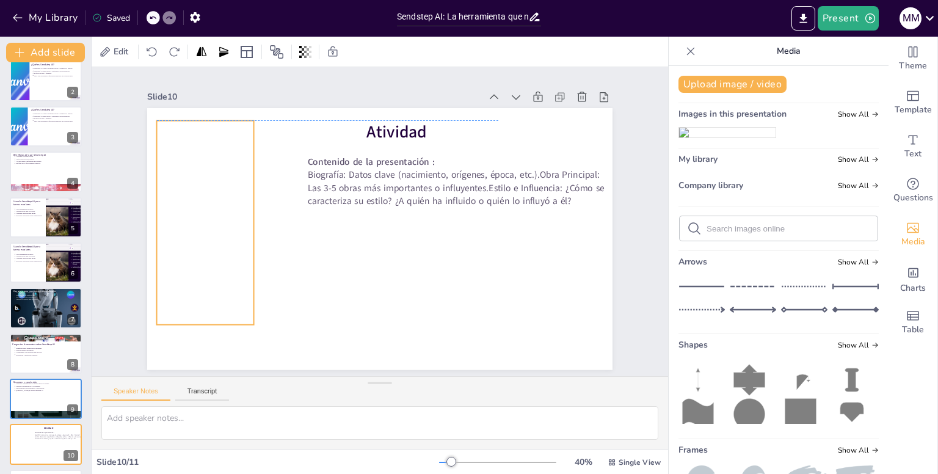
drag, startPoint x: 211, startPoint y: 229, endPoint x: 210, endPoint y: 211, distance: 17.7
click at [290, 269] on div at bounding box center [414, 393] width 248 height 248
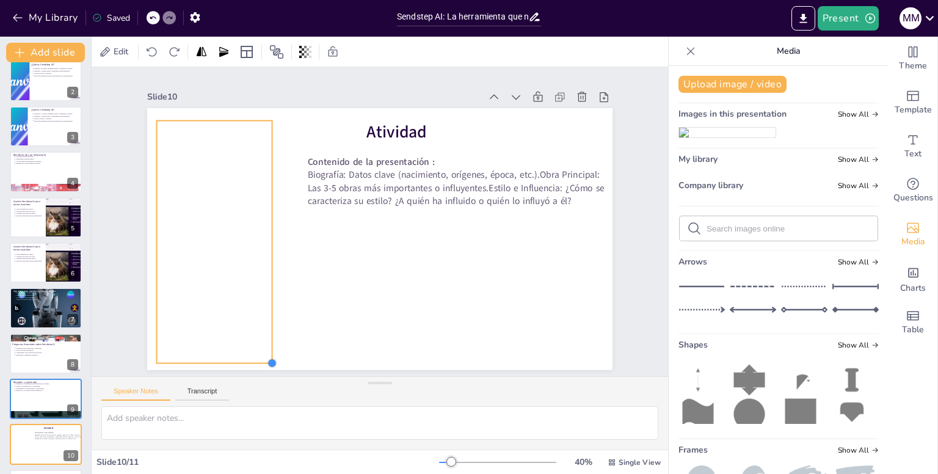
drag, startPoint x: 244, startPoint y: 323, endPoint x: 263, endPoint y: 325, distance: 18.5
click at [263, 325] on div "Atividad Contenido de la presentación : Biografía: Datos clave (nacimiento, orí…" at bounding box center [372, 237] width 531 height 429
click at [684, 57] on icon at bounding box center [690, 51] width 12 height 12
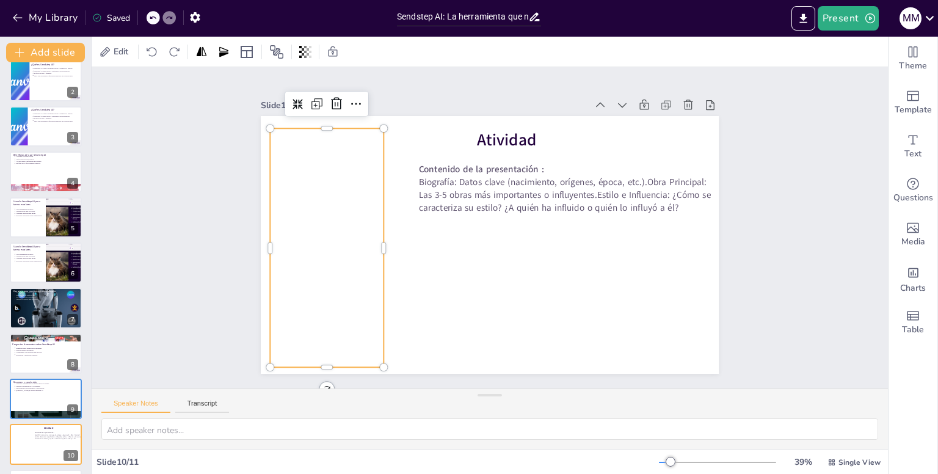
drag, startPoint x: 489, startPoint y: 381, endPoint x: 493, endPoint y: 406, distance: 25.3
click at [493, 406] on div "Speaker Notes Transcript" at bounding box center [490, 418] width 796 height 61
click at [691, 274] on div "Slide 1 Sendstep AI: La herramienta que no sabías que necesitabas En esta prese…" at bounding box center [490, 227] width 402 height 825
click at [298, 145] on div at bounding box center [348, 146] width 343 height 343
click at [344, 145] on div "Slide 1 Sendstep AI: La herramienta que no sabías que necesitabas En esta prese…" at bounding box center [490, 228] width 292 height 458
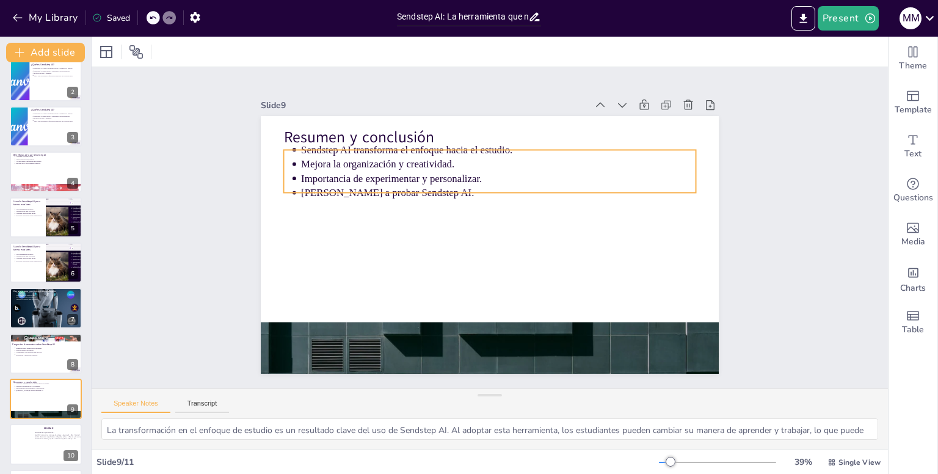
type textarea "La privacidad es una preocupación válida para cualquier usuario de tecnología. …"
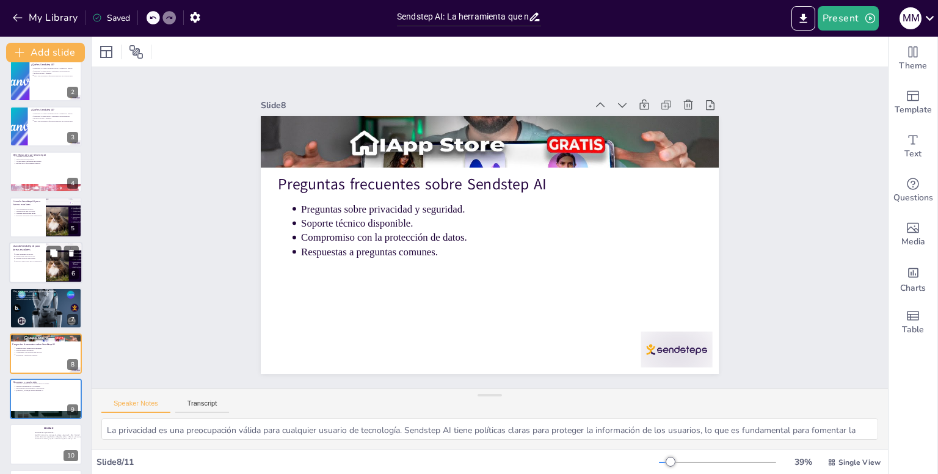
scroll to position [103, 0]
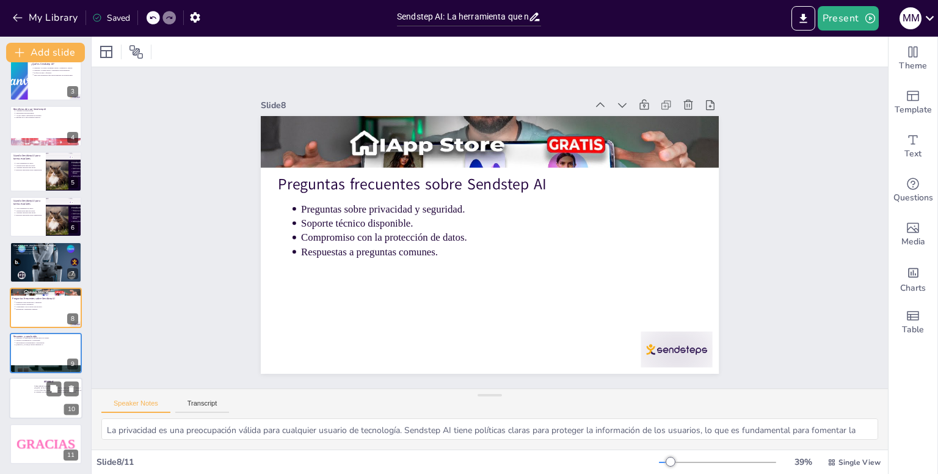
click at [46, 390] on div at bounding box center [62, 389] width 32 height 15
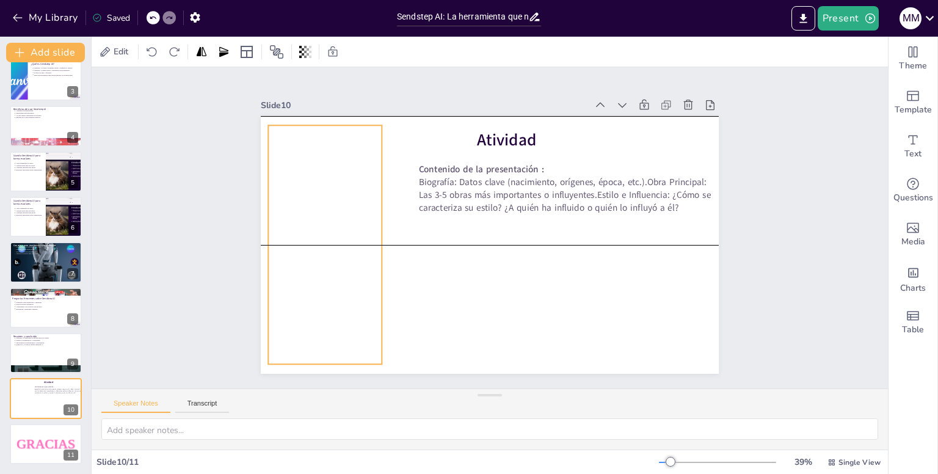
drag, startPoint x: 330, startPoint y: 226, endPoint x: 328, endPoint y: 220, distance: 6.2
click at [443, 220] on div at bounding box center [614, 120] width 343 height 343
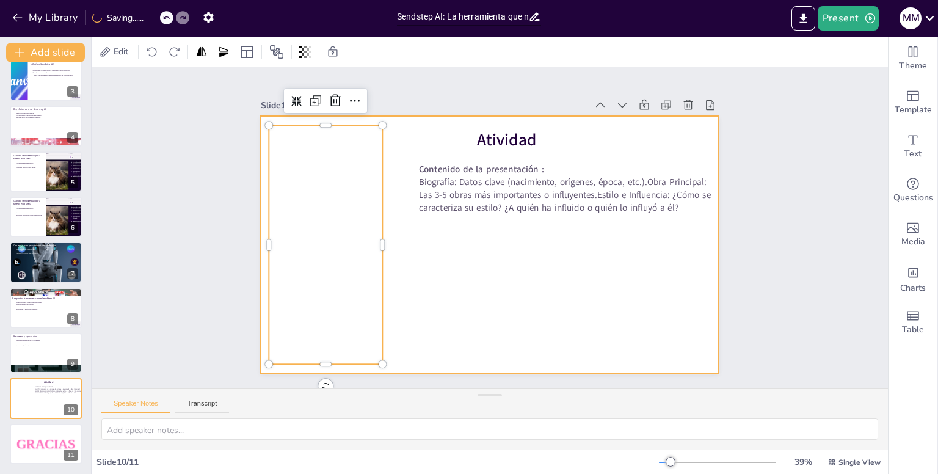
click at [432, 253] on div at bounding box center [499, 213] width 526 height 452
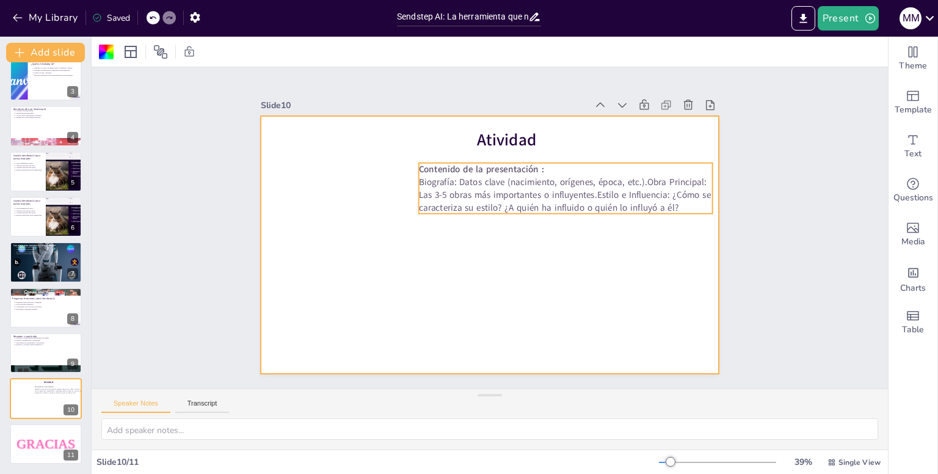
click at [491, 187] on p "Biografía: Datos clave (nacimiento, orígenes, época, etc.).Obra Principal: Las …" at bounding box center [568, 254] width 244 height 225
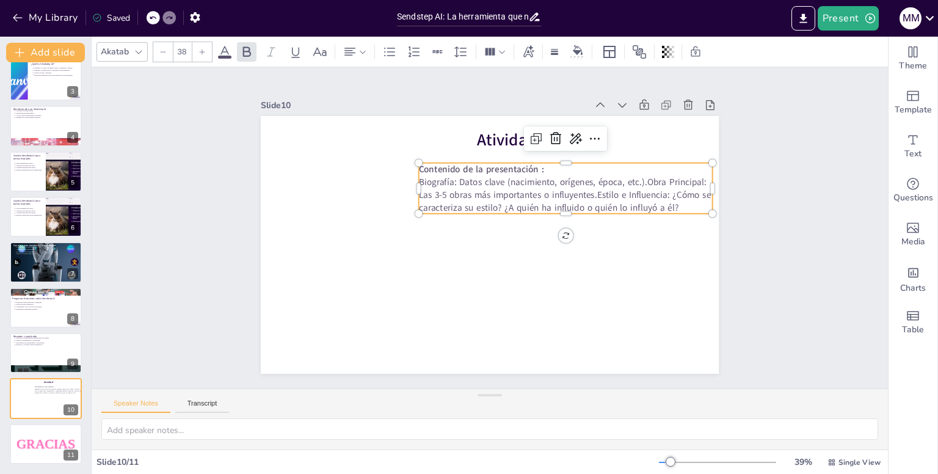
click at [686, 208] on p "Biografía: Datos clave (nacimiento, orígenes, época, etc.).Obra Principal: Las …" at bounding box center [571, 211] width 296 height 98
click at [589, 203] on p "Biografía: Datos clave (nacimiento, orígenes, época, etc.).Obra Principal: Las …" at bounding box center [499, 146] width 180 height 274
click at [576, 212] on p "Biografía: Datos clave (nacimiento, orígenes, época, etc.).Obra Principal: Las …" at bounding box center [434, 289] width 284 height 154
click at [608, 200] on p "Biografía: Datos clave (nacimiento, orígenes, época, etc.).Obra Principal: Las …" at bounding box center [544, 289] width 127 height 291
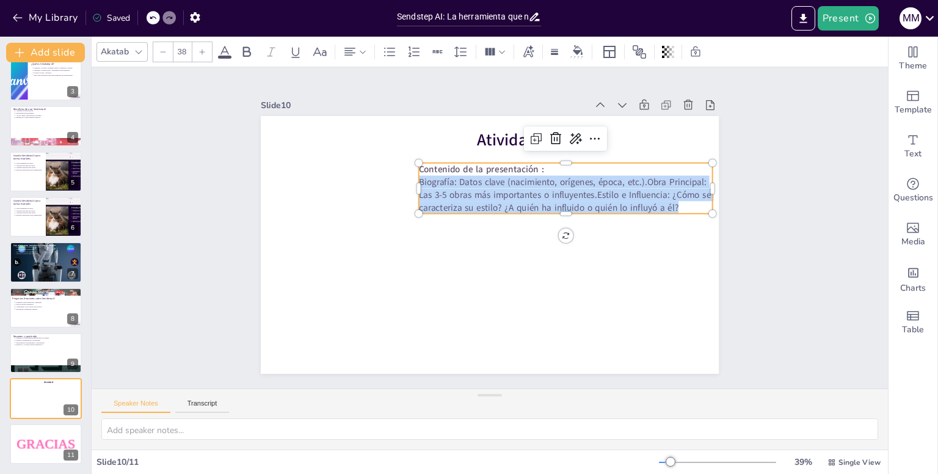
click at [513, 200] on p "Biografía: Datos clave (nacimiento, orígenes, época, etc.).Obra Principal: Las …" at bounding box center [423, 179] width 180 height 274
click at [498, 206] on p "Biografía: Datos clave (nacimiento, orígenes, época, etc.).Obra Principal: Las …" at bounding box center [434, 165] width 127 height 291
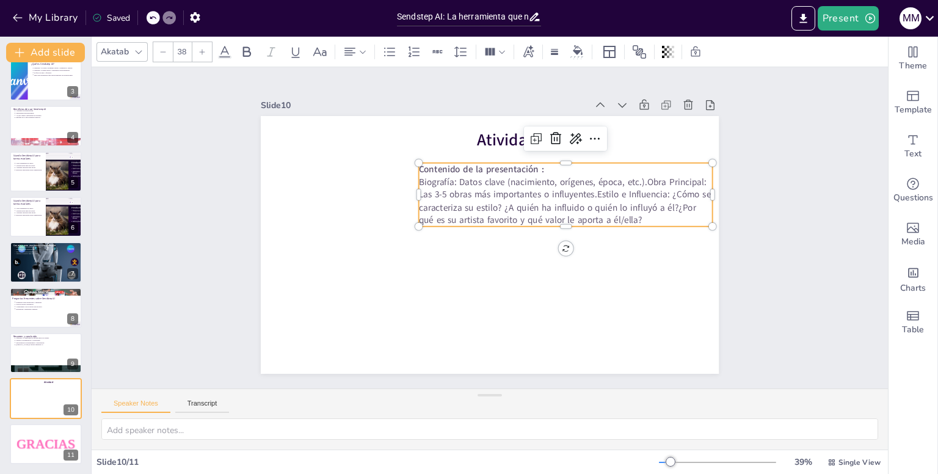
click at [578, 204] on p "Biografía: Datos clave (nacimiento, orígenes, época, etc.).Obra Principal: Las …" at bounding box center [443, 294] width 267 height 214
click at [577, 214] on p "Biografía: Datos clave (nacimiento, orígenes, época, etc.).Obra Principal: Las …" at bounding box center [451, 298] width 252 height 234
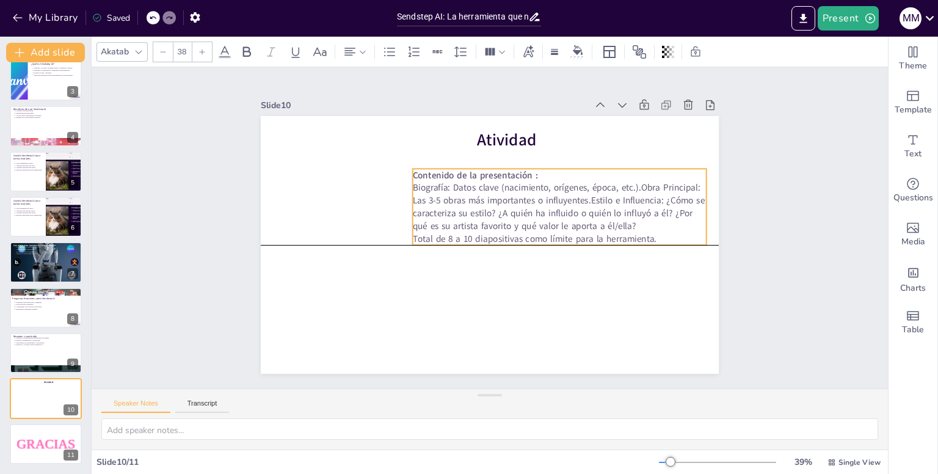
drag, startPoint x: 450, startPoint y: 176, endPoint x: 456, endPoint y: 184, distance: 9.5
click at [456, 184] on p "Biografía: Datos clave (nacimiento, orígenes, época, etc.).Obra Principal: Las …" at bounding box center [499, 155] width 166 height 289
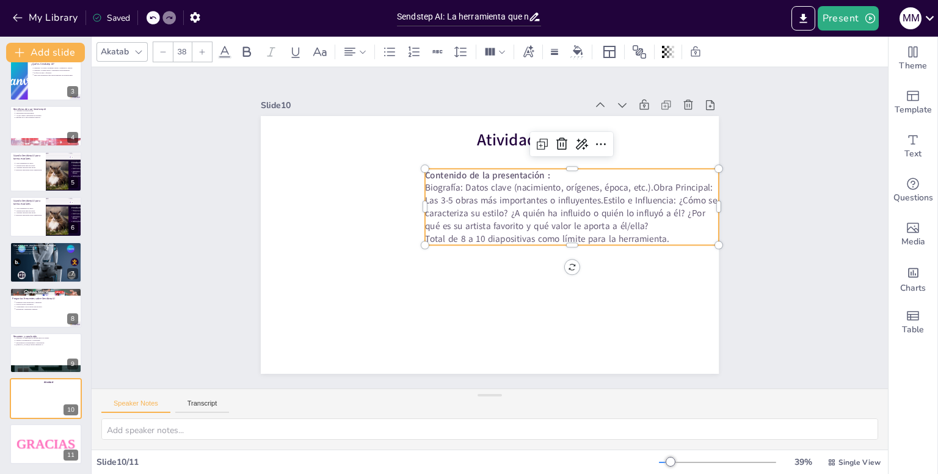
click at [449, 182] on p "Biografía: Datos clave (nacimiento, orígenes, época, etc.).Obra Principal: Las …" at bounding box center [410, 197] width 267 height 214
click at [462, 183] on p "Biografía: Datos clave (nacimiento, orígenes, época, etc.).Obra Principal: Las …" at bounding box center [484, 312] width 139 height 295
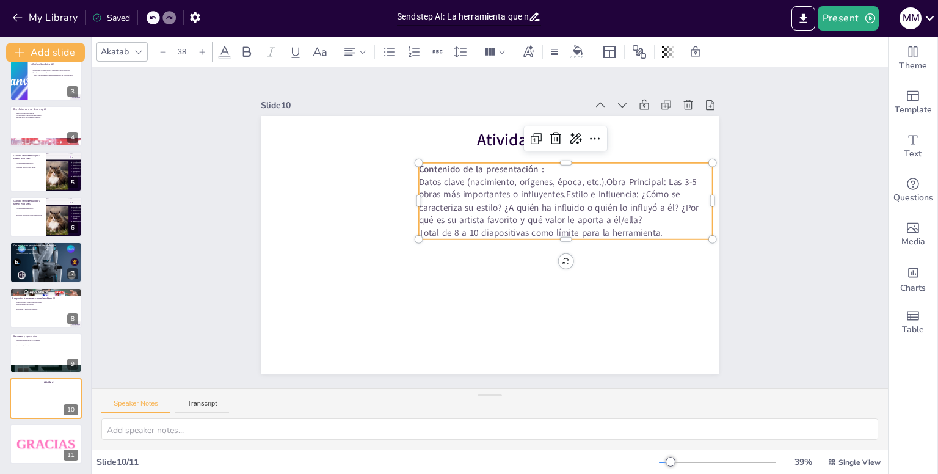
click at [561, 176] on p "Datos clave (nacimiento, orígenes, época, etc.).Obra Principal: Las 3-5 obras m…" at bounding box center [491, 308] width 139 height 295
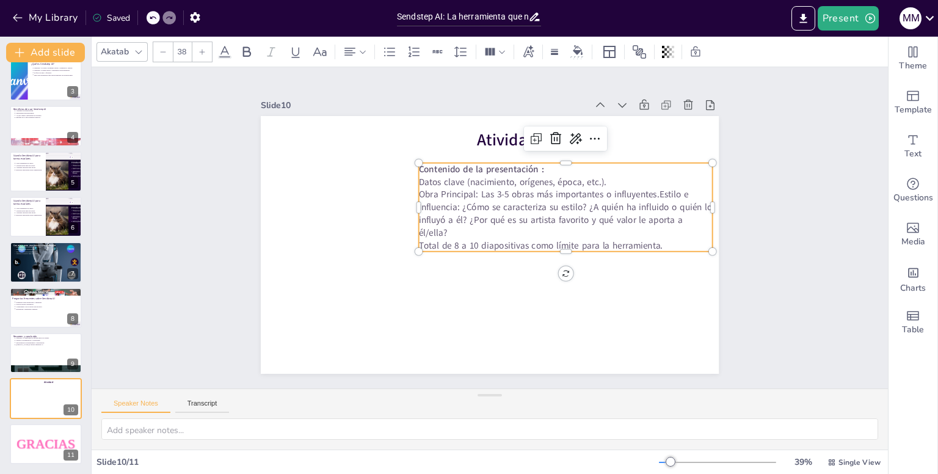
click at [481, 202] on p "Obra Principal: Las 3-5 obras más importantes o influyentes.Estilo e Influencia…" at bounding box center [418, 257] width 298 height 111
click at [510, 192] on p "Obra Principal: Los 3-5 obras más importantes o influyentes.Estilo e Influencia…" at bounding box center [471, 302] width 165 height 289
click at [510, 192] on p "Obra Principal: Los 3-5 obras más importantes o influyentes.Estilo e Influencia…" at bounding box center [550, 274] width 234 height 252
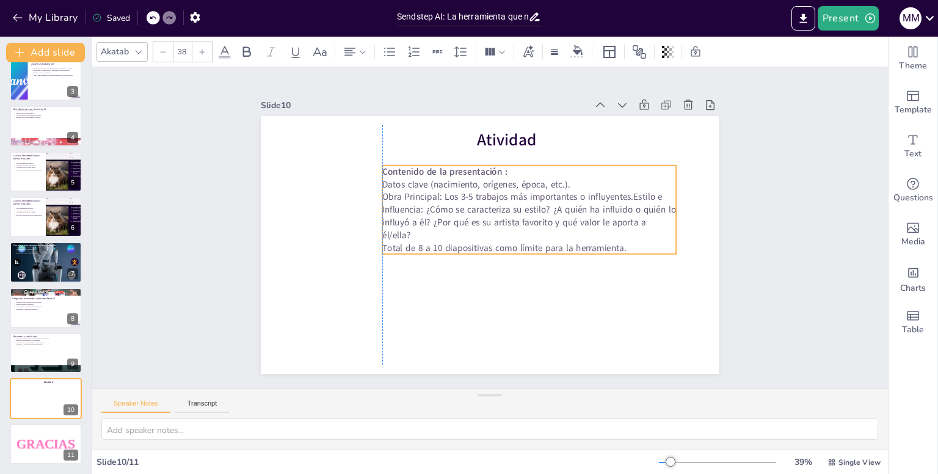
drag, startPoint x: 473, startPoint y: 189, endPoint x: 461, endPoint y: 193, distance: 12.9
click at [461, 193] on p "Obra Principal: Los 3-5 trabajos más importantes o influyentes.Estilo e Influen…" at bounding box center [473, 189] width 81 height 297
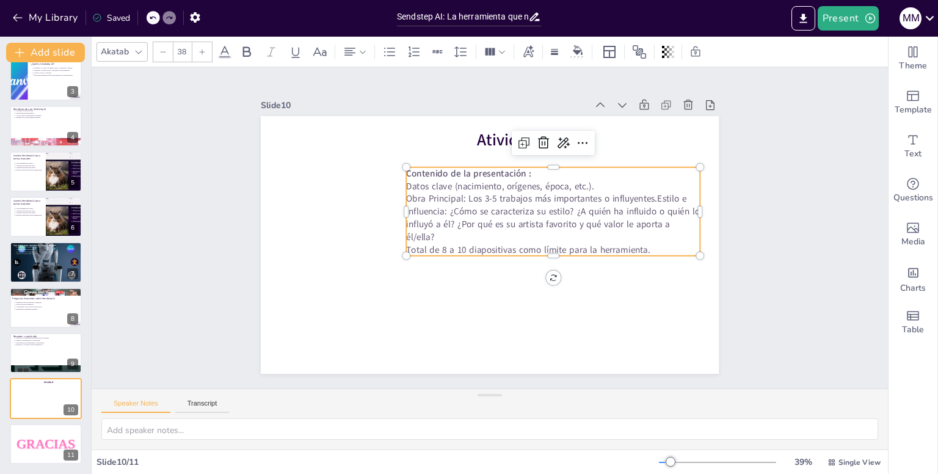
click at [461, 193] on p "Obra Principal: Los 3-5 trabajos más importantes o influyentes.Estilo e Influen…" at bounding box center [543, 263] width 252 height 234
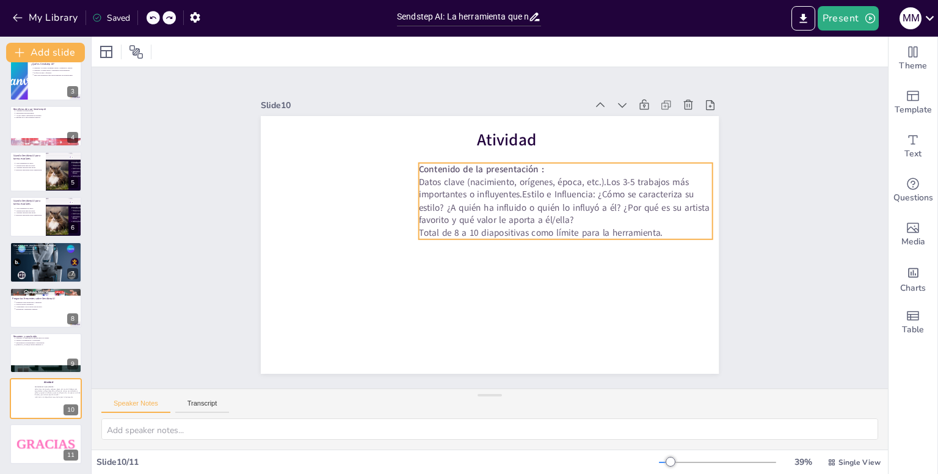
click at [603, 180] on p "Datos clave (nacimiento, orígenes, época, etc.).Los 3-5 trabajos más importante…" at bounding box center [542, 166] width 280 height 191
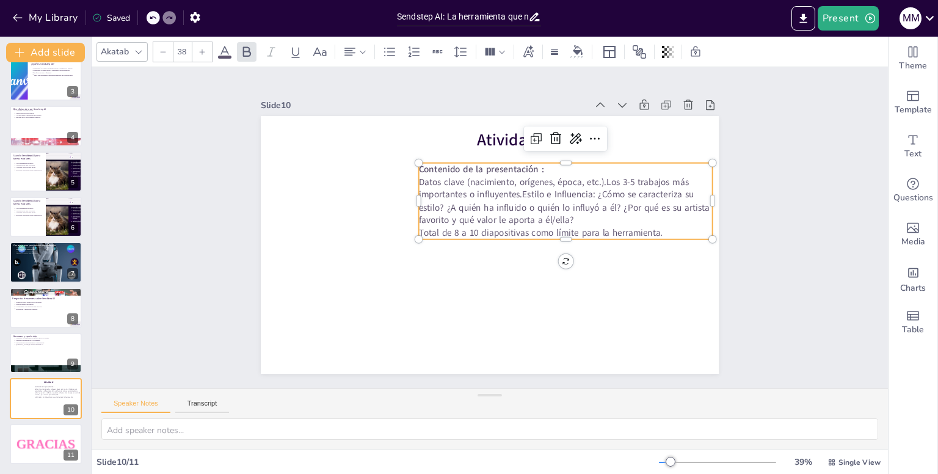
click at [600, 176] on p "Datos clave (nacimiento, orígenes, época, etc.).Los 3-5 trabajos más importante…" at bounding box center [570, 234] width 289 height 166
click at [599, 176] on p "Datos clave (nacimiento, orígenes, época, etc.).Los 3-5 trabajos más importante…" at bounding box center [553, 178] width 295 height 139
click at [599, 176] on p "Datos clave (nacimiento, orígenes, época, etc.).Los 3-5 trabajos más importante…" at bounding box center [556, 273] width 214 height 267
click at [567, 176] on p "Datos clave (nacimiento, orígenes, época, etc.).Los 3-5 trabajos más importante…" at bounding box center [484, 308] width 166 height 289
click at [556, 244] on p "Datos clave (nacimiento, orígenes, época, etc.)." at bounding box center [410, 265] width 294 height 43
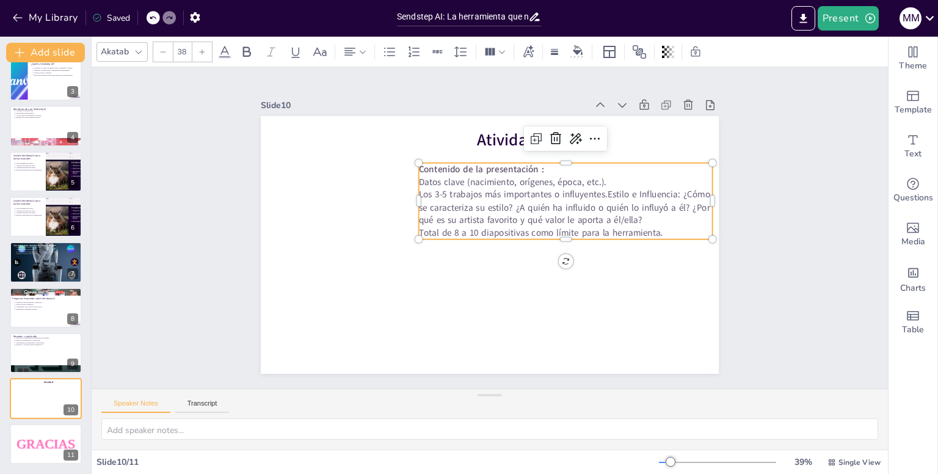
click at [601, 194] on p "Los 3-5 trabajos más importantes o influyentes.Estilo e Influencia: ¿Cómo se ca…" at bounding box center [555, 270] width 225 height 244
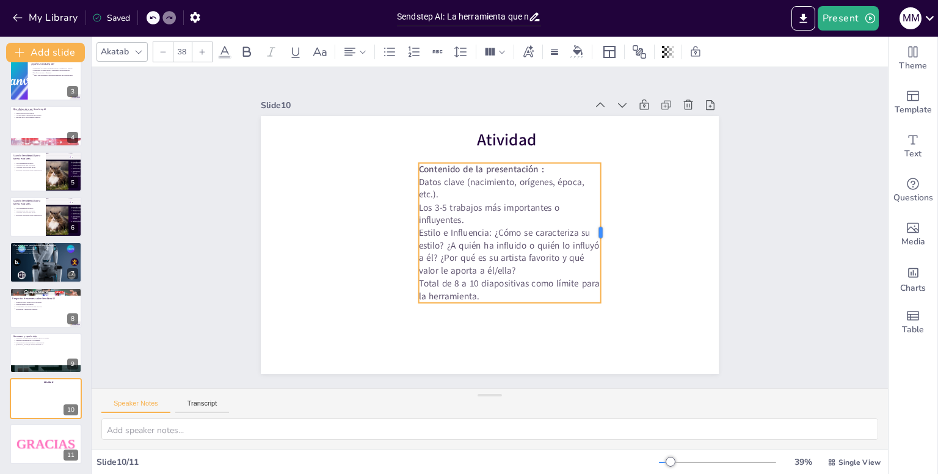
drag, startPoint x: 705, startPoint y: 206, endPoint x: 593, endPoint y: 201, distance: 112.4
click at [593, 214] on div at bounding box center [593, 279] width 66 height 131
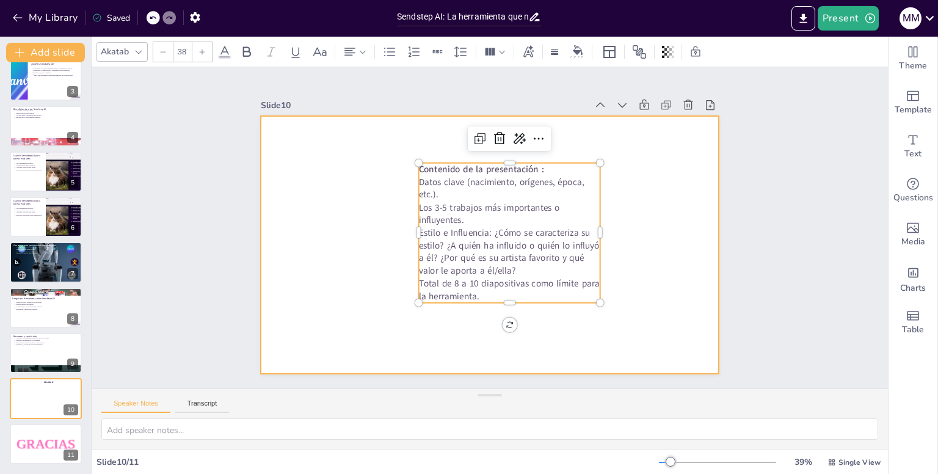
click at [634, 208] on div at bounding box center [475, 218] width 477 height 522
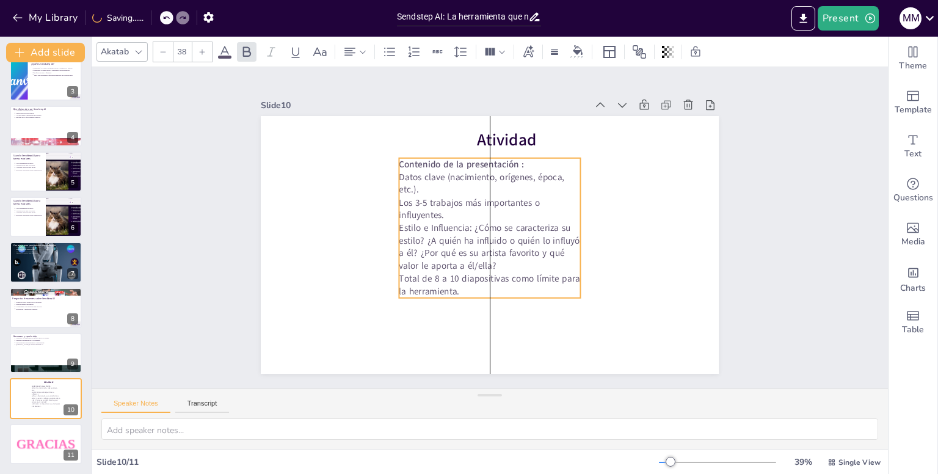
drag, startPoint x: 485, startPoint y: 210, endPoint x: 466, endPoint y: 205, distance: 20.1
click at [466, 205] on p "Los 3-5 trabajos más importantes o influyentes." at bounding box center [507, 235] width 97 height 176
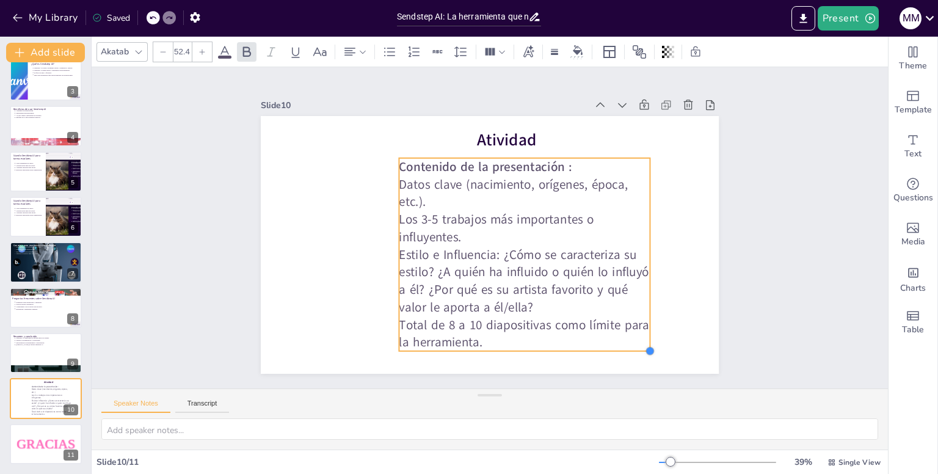
type input "52.3"
drag, startPoint x: 573, startPoint y: 291, endPoint x: 641, endPoint y: 316, distance: 72.6
click at [625, 316] on div "Atividad Contenido de la presentación : Datos clave (nacimiento, orígenes, époc…" at bounding box center [473, 229] width 305 height 483
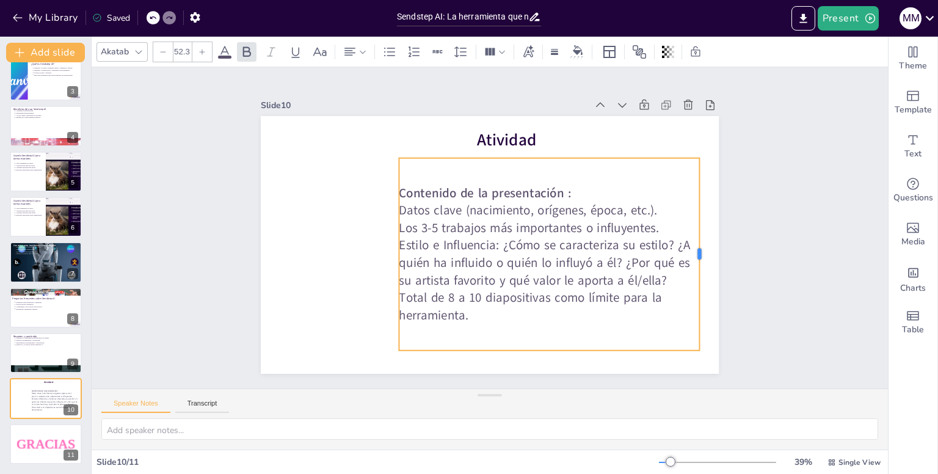
drag, startPoint x: 643, startPoint y: 258, endPoint x: 694, endPoint y: 247, distance: 51.7
click at [660, 374] on div at bounding box center [574, 426] width 172 height 104
click at [636, 248] on div "Slide 1 Sendstep AI: La herramienta que no sabías que necesitabas En esta prese…" at bounding box center [490, 228] width 292 height 526
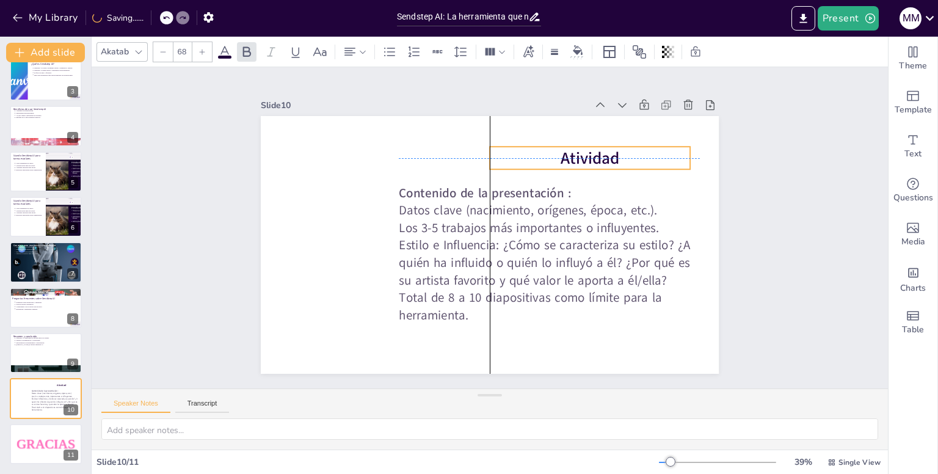
drag, startPoint x: 510, startPoint y: 139, endPoint x: 598, endPoint y: 155, distance: 89.9
click at [598, 155] on div "Atividad Contenido de la presentación : Datos clave (nacimiento, orígenes, époc…" at bounding box center [555, 136] width 371 height 269
click at [598, 155] on div "Contenido de la presentación : Datos clave (nacimiento, orígenes, época, etc.).…" at bounding box center [425, 234] width 357 height 317
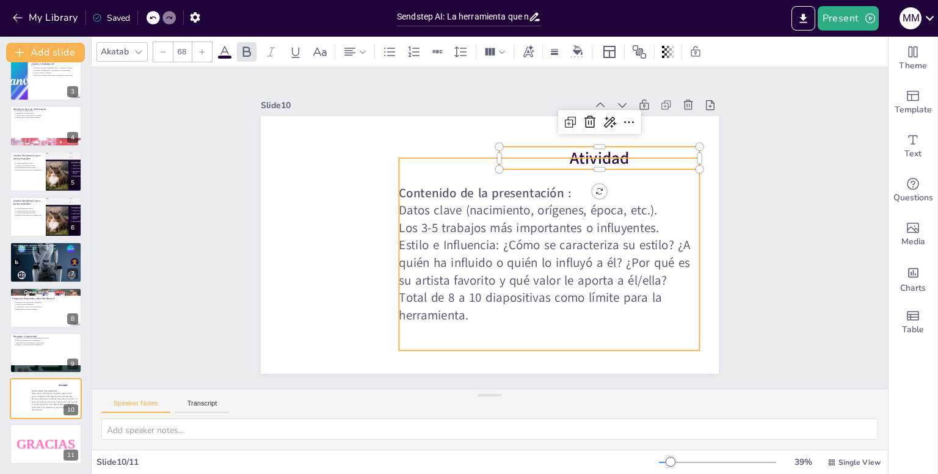
click at [579, 157] on div "Contenido de la presentación : Datos clave (nacimiento, orígenes, época, etc.).…" at bounding box center [490, 293] width 298 height 353
click at [577, 195] on div at bounding box center [515, 319] width 184 height 249
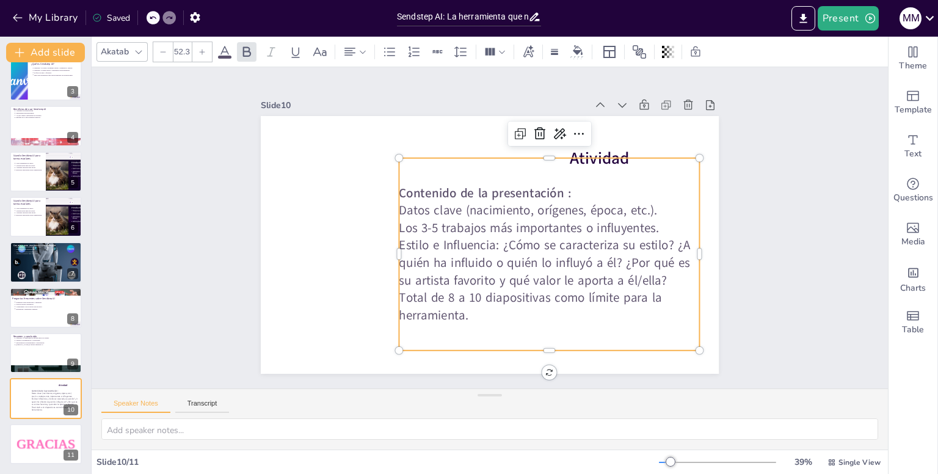
type input "68"
click at [600, 268] on span "Atividad" at bounding box center [598, 299] width 45 height 63
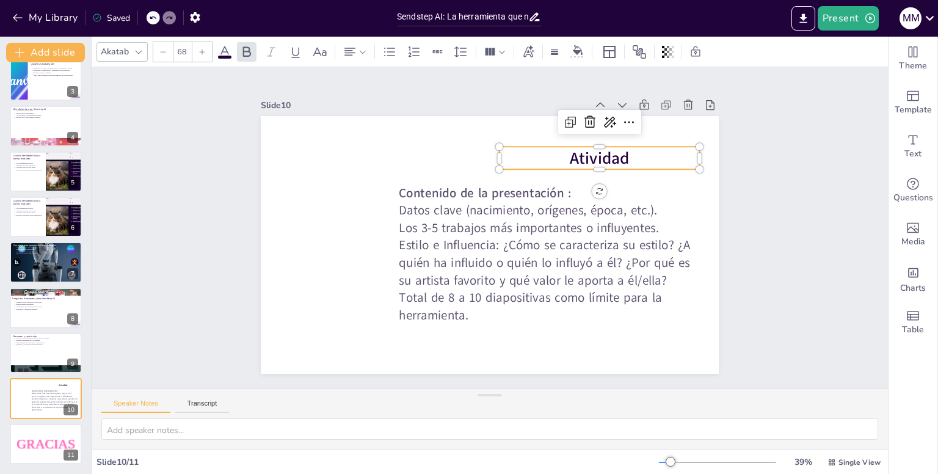
click at [579, 279] on span "Atividad" at bounding box center [589, 310] width 39 height 63
click at [579, 279] on span "Atividad" at bounding box center [590, 310] width 40 height 63
click at [570, 308] on span "Atividad" at bounding box center [559, 337] width 22 height 59
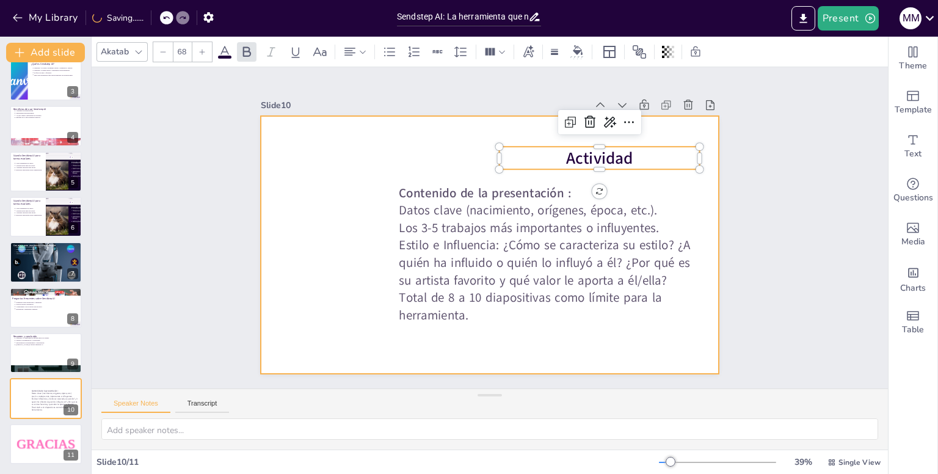
click at [523, 123] on div at bounding box center [482, 212] width 523 height 422
